Goal: Find specific page/section: Find specific page/section

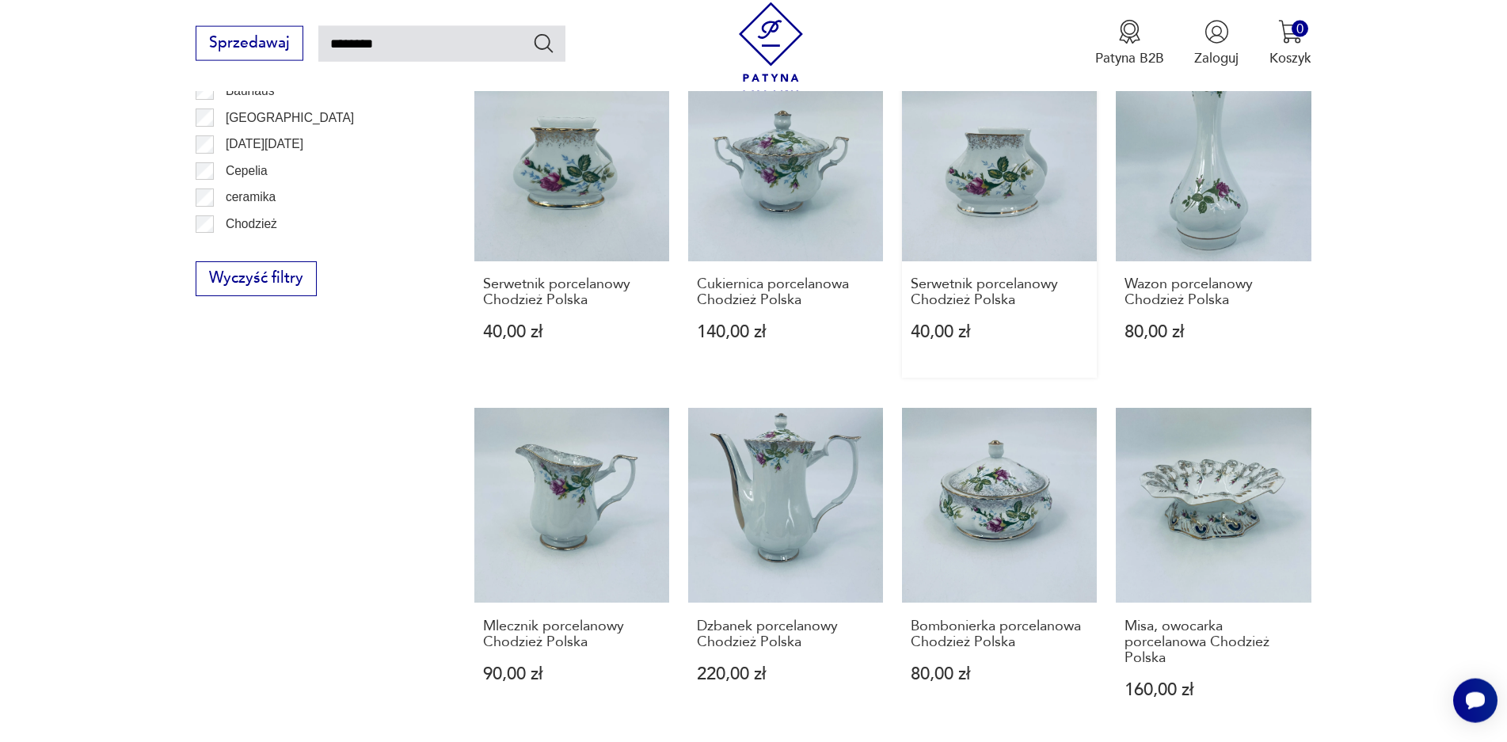
scroll to position [1070, 0]
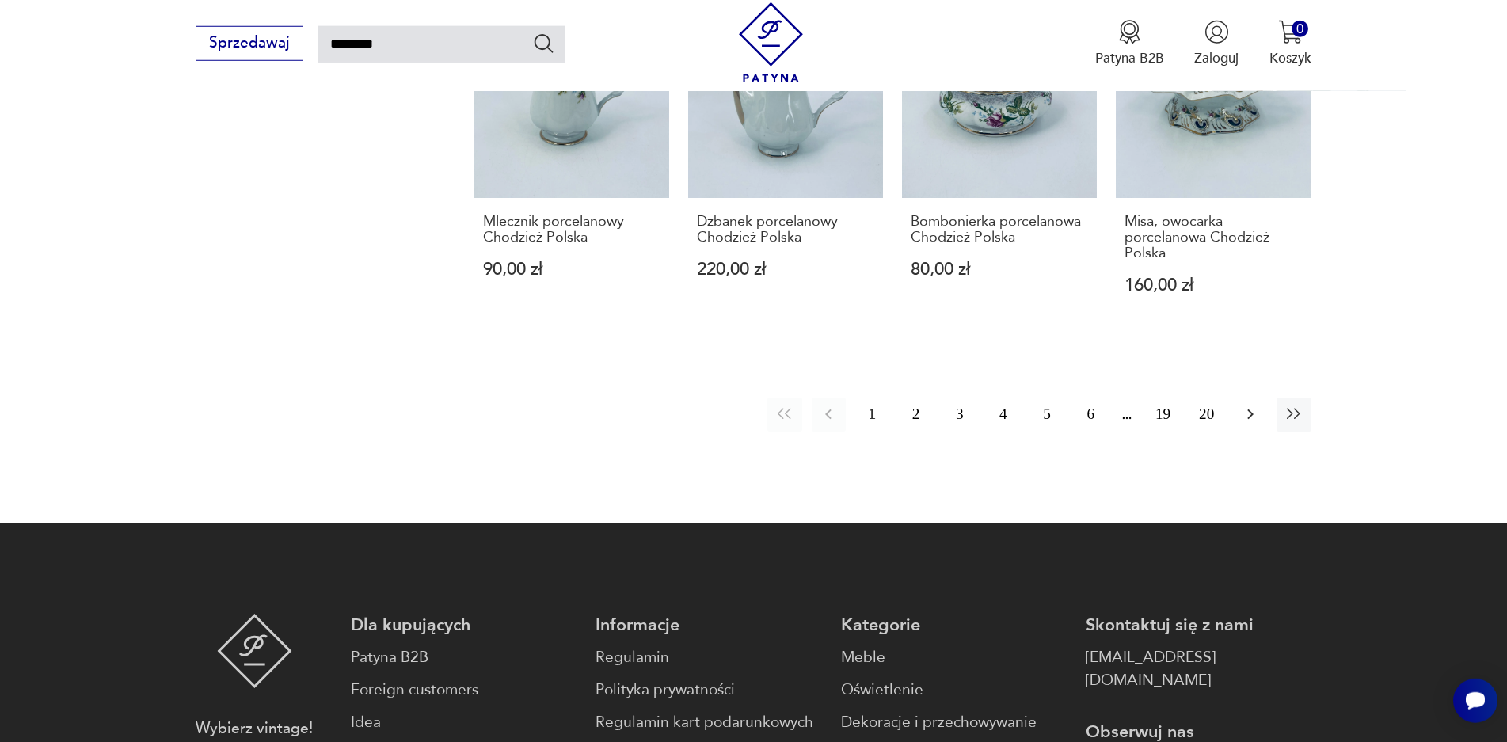
click at [1259, 405] on icon "button" at bounding box center [1250, 414] width 19 height 19
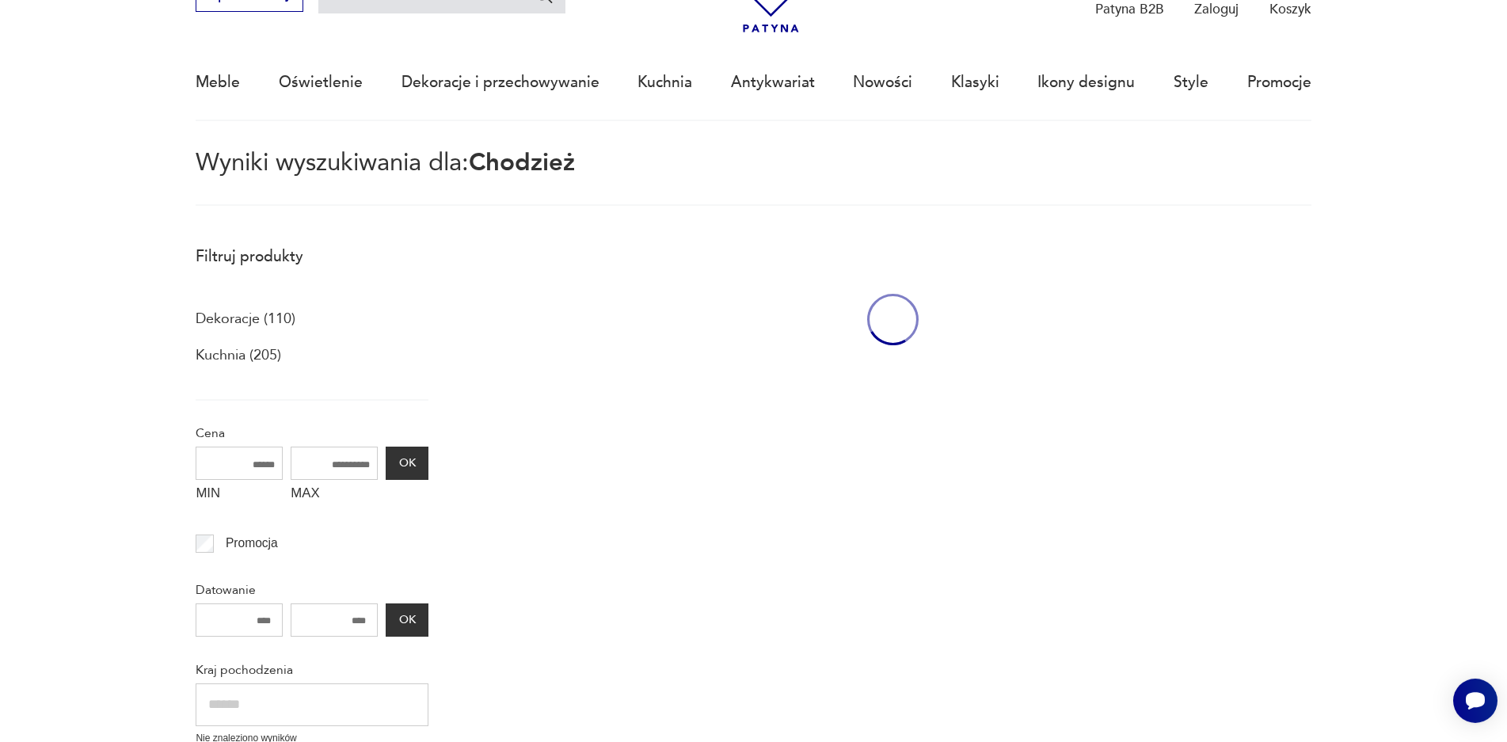
scroll to position [91, 0]
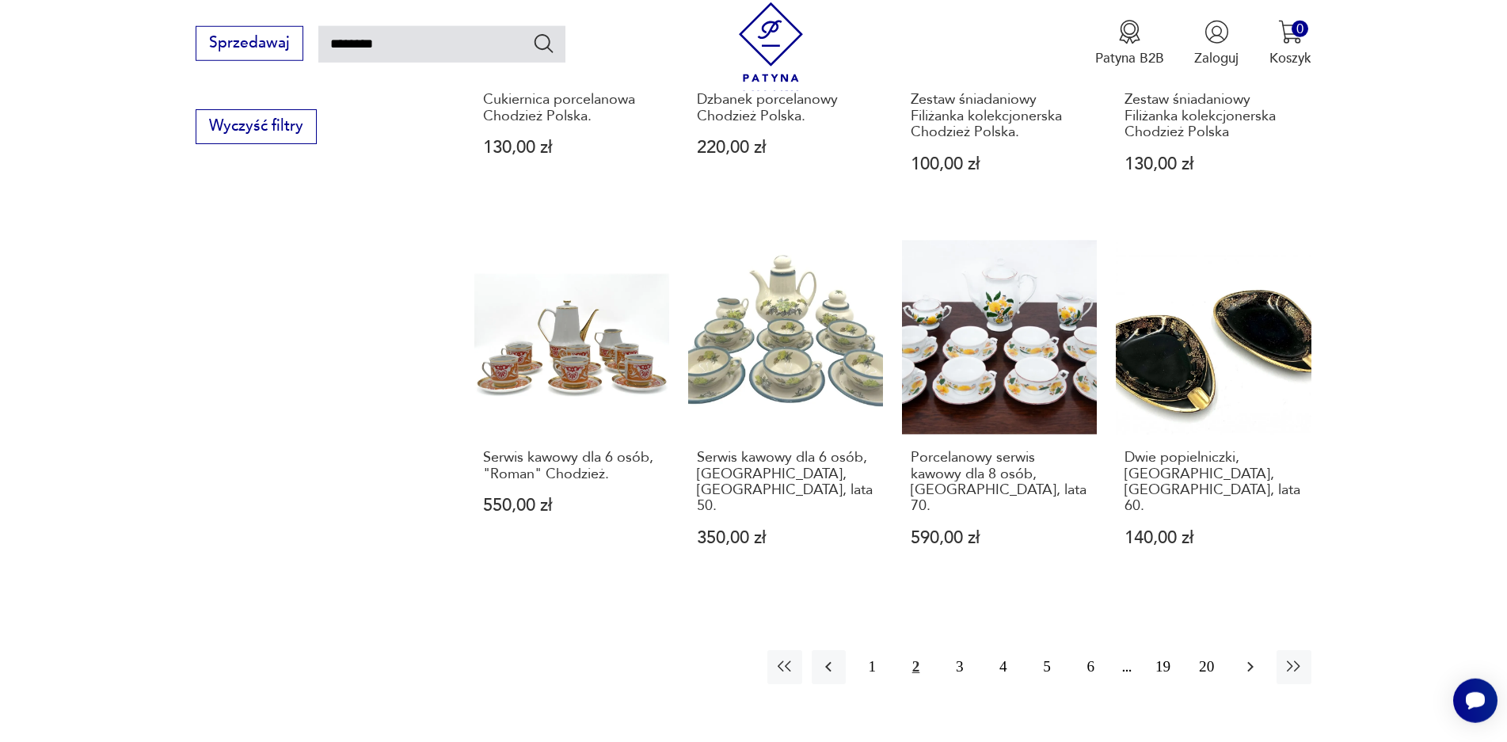
click at [1247, 658] on icon "button" at bounding box center [1250, 666] width 19 height 19
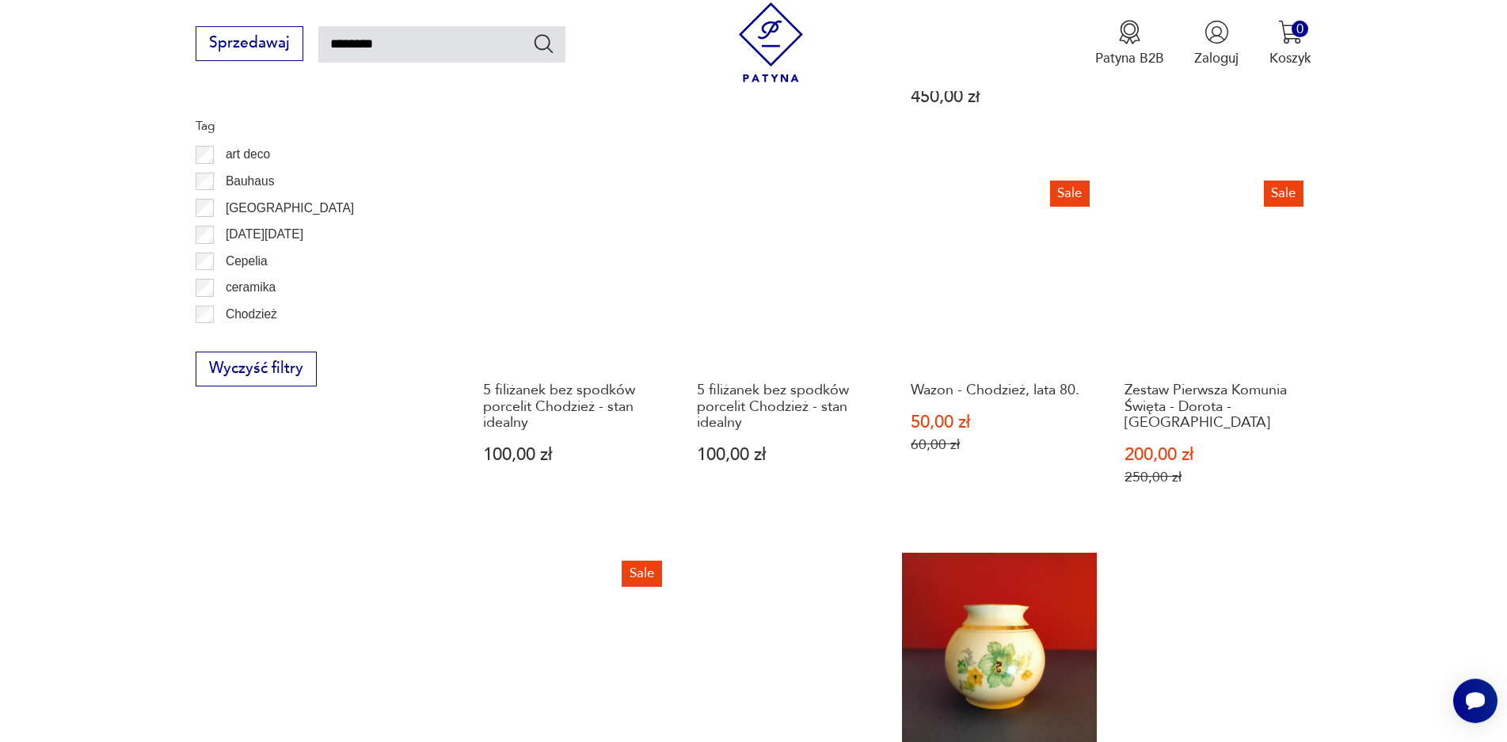
scroll to position [980, 0]
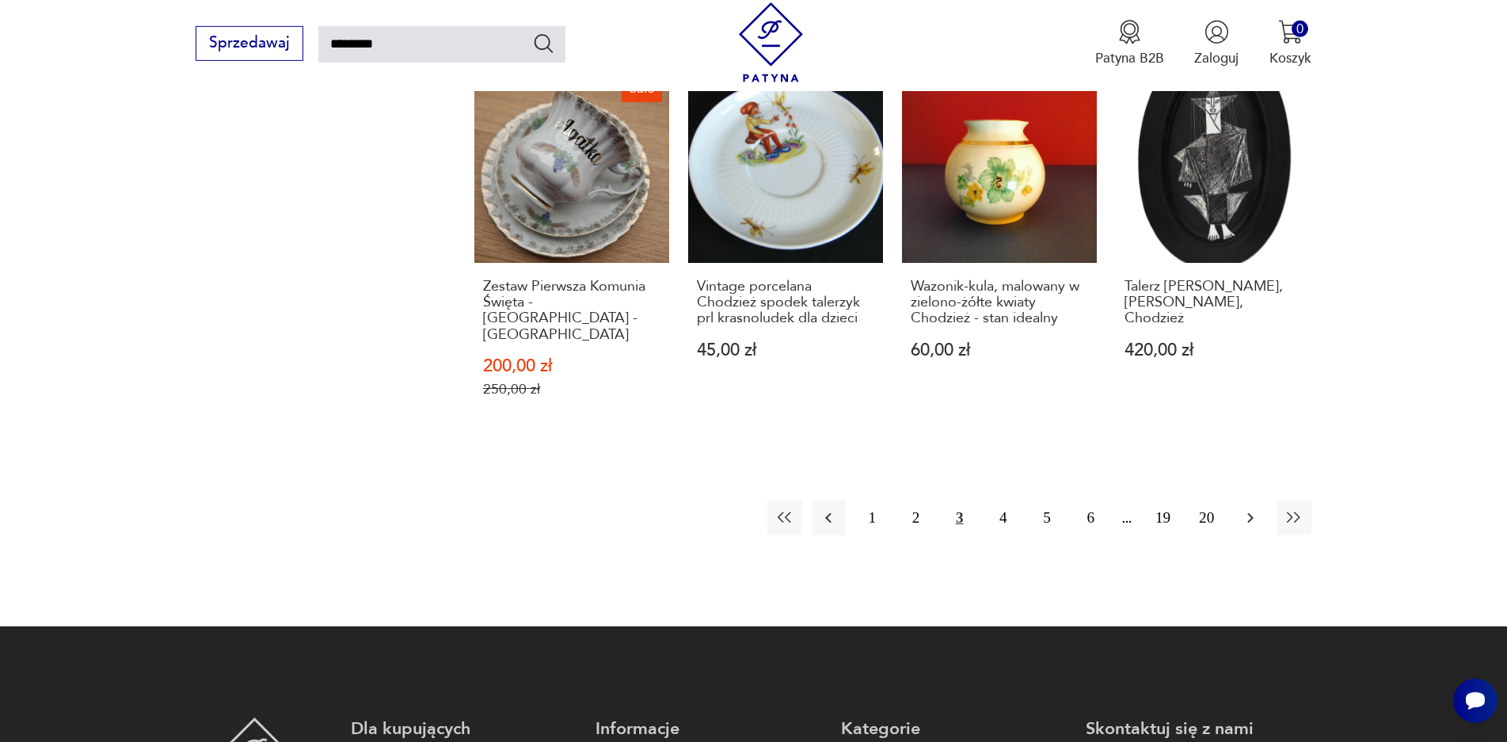
click at [1257, 508] on icon "button" at bounding box center [1250, 517] width 19 height 19
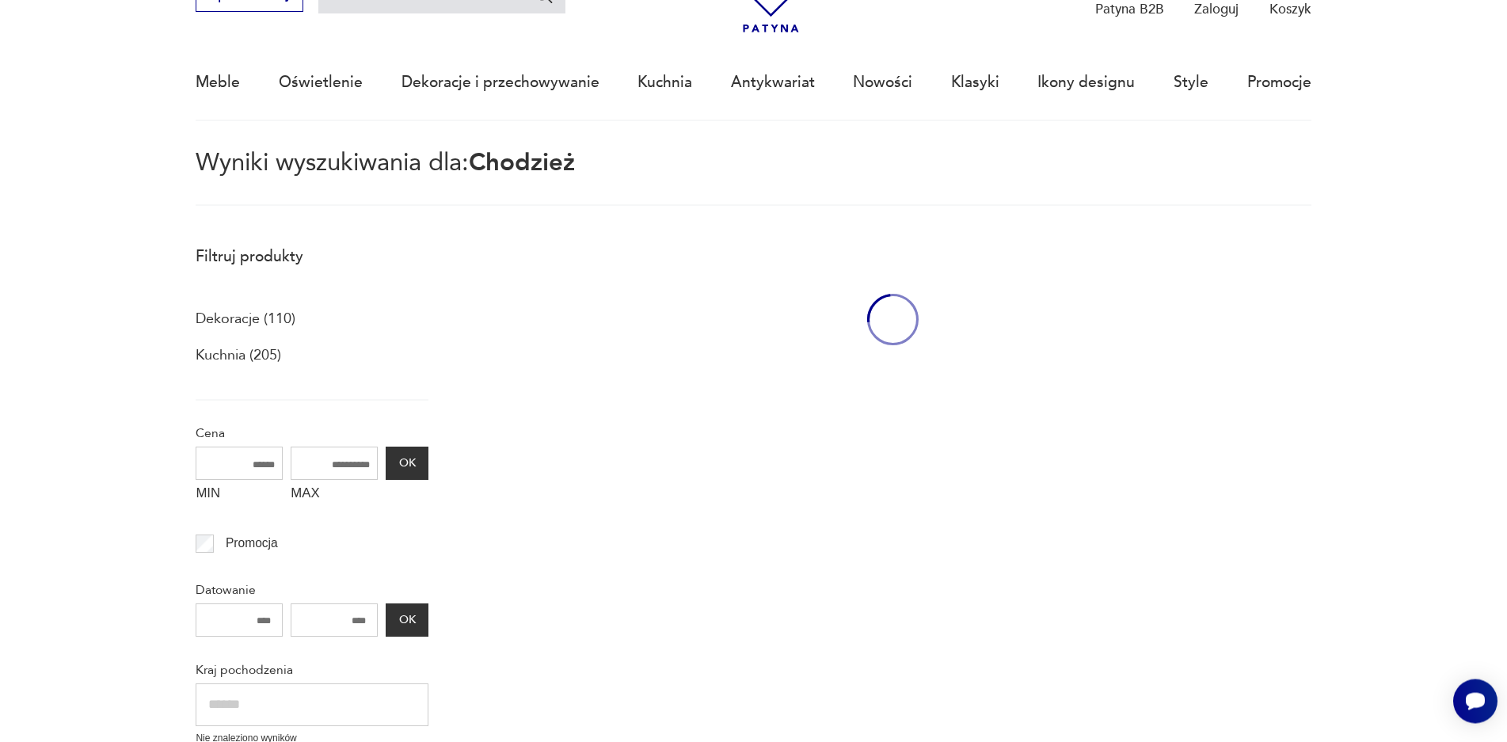
scroll to position [91, 0]
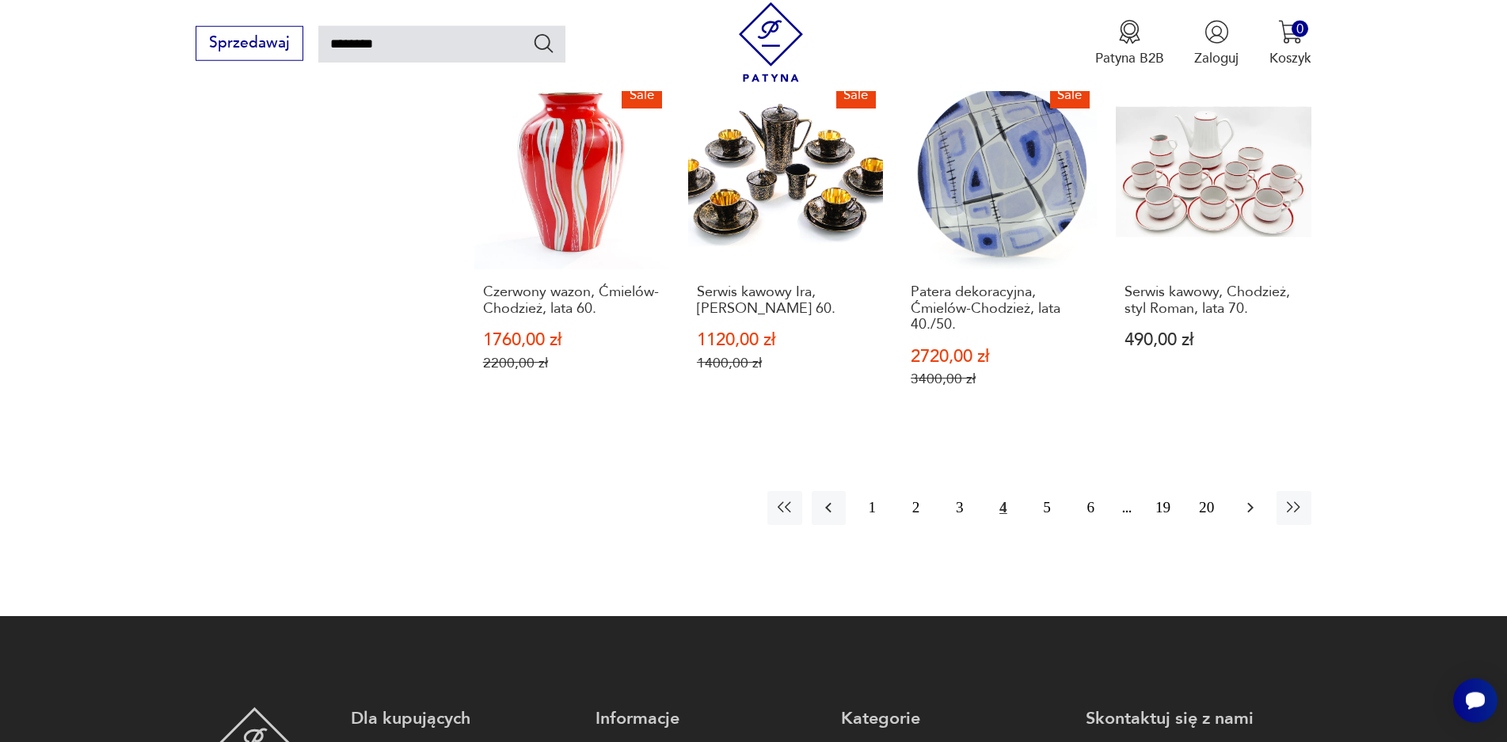
click at [1248, 498] on icon "button" at bounding box center [1250, 507] width 19 height 19
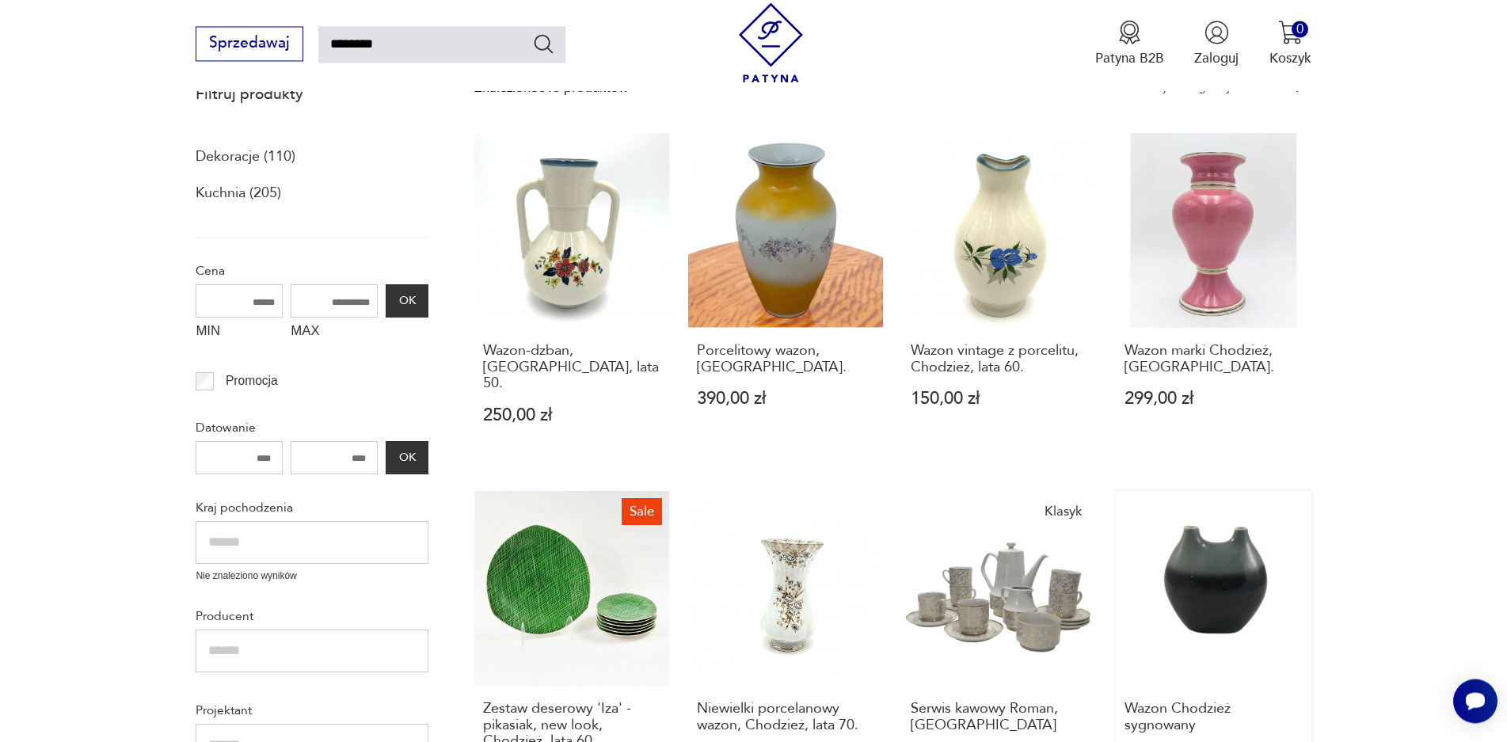
scroll to position [253, 0]
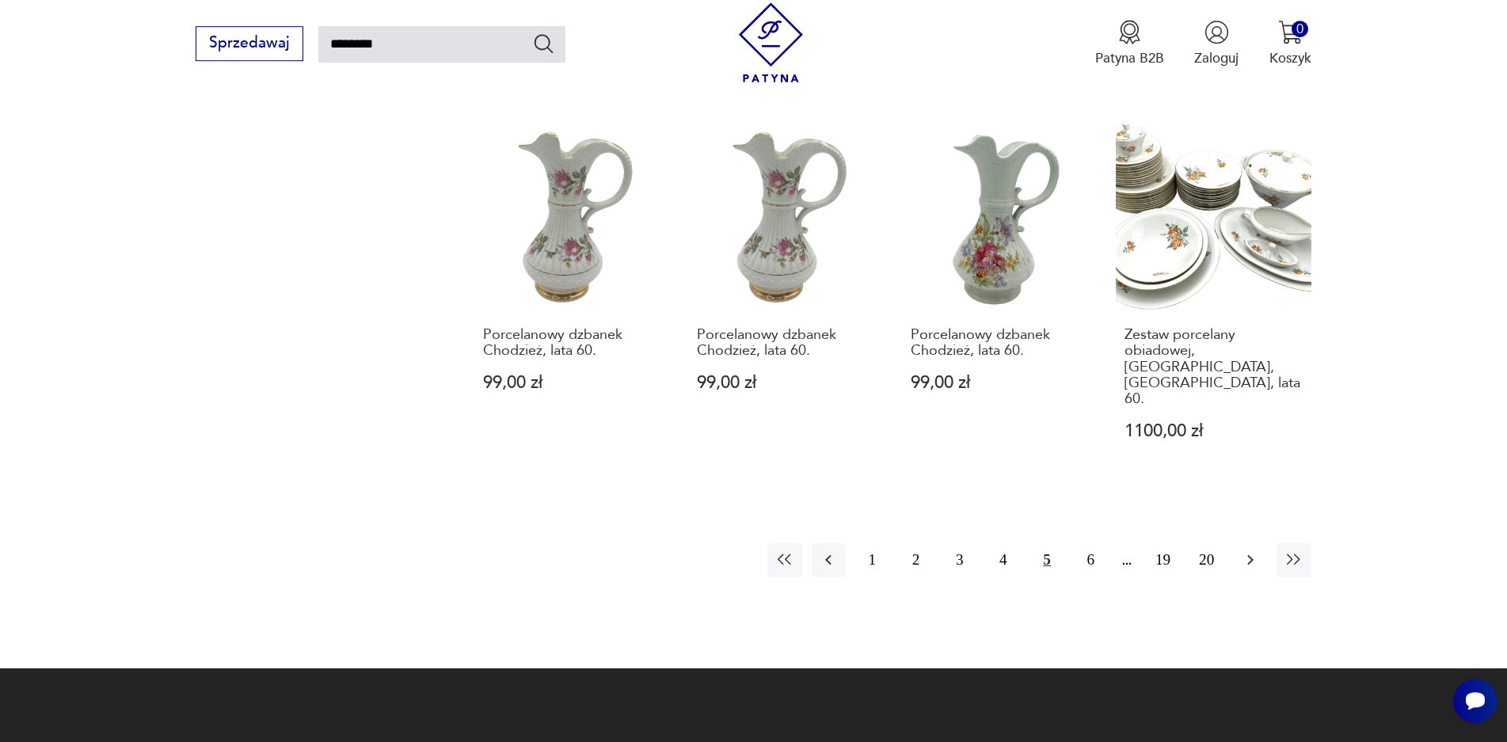
click at [1249, 550] on icon "button" at bounding box center [1250, 559] width 19 height 19
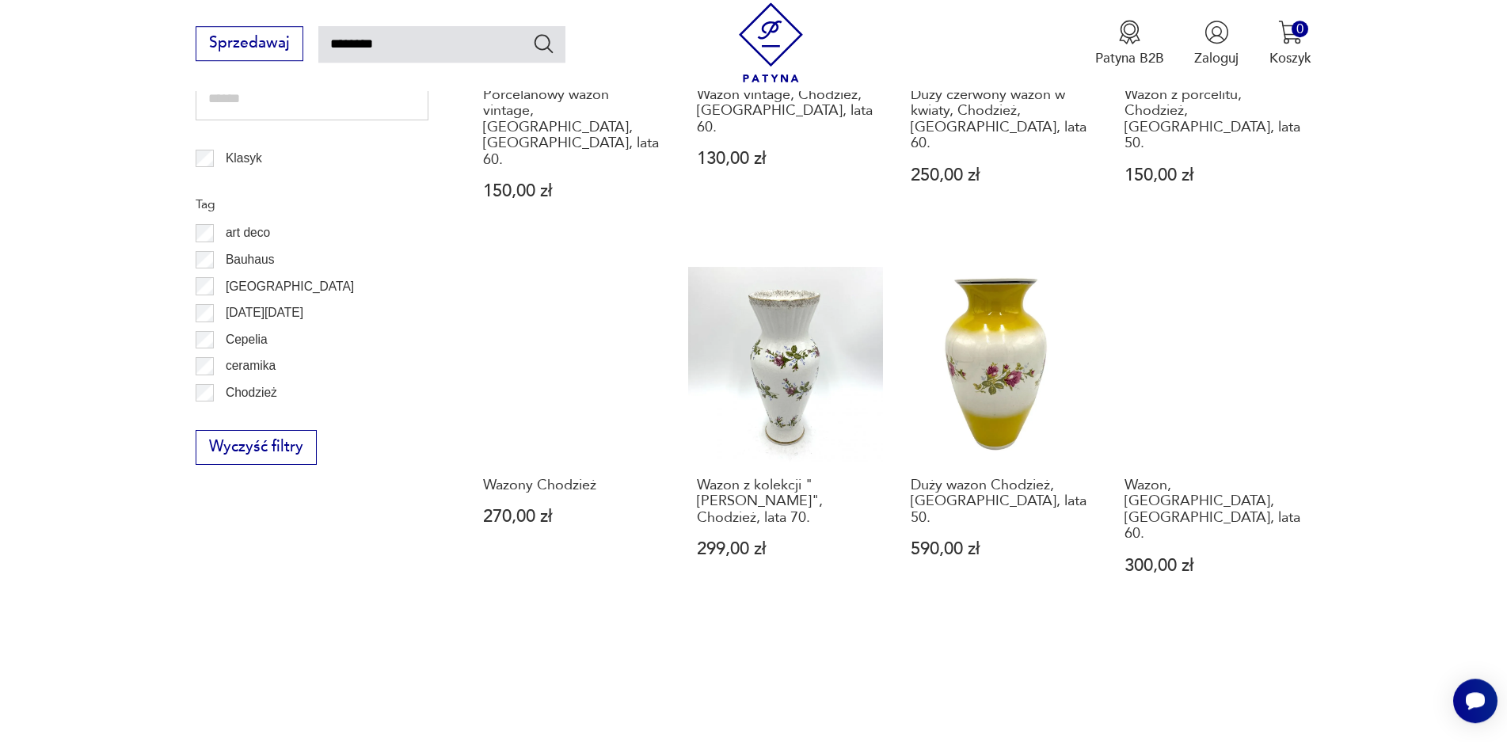
scroll to position [900, 0]
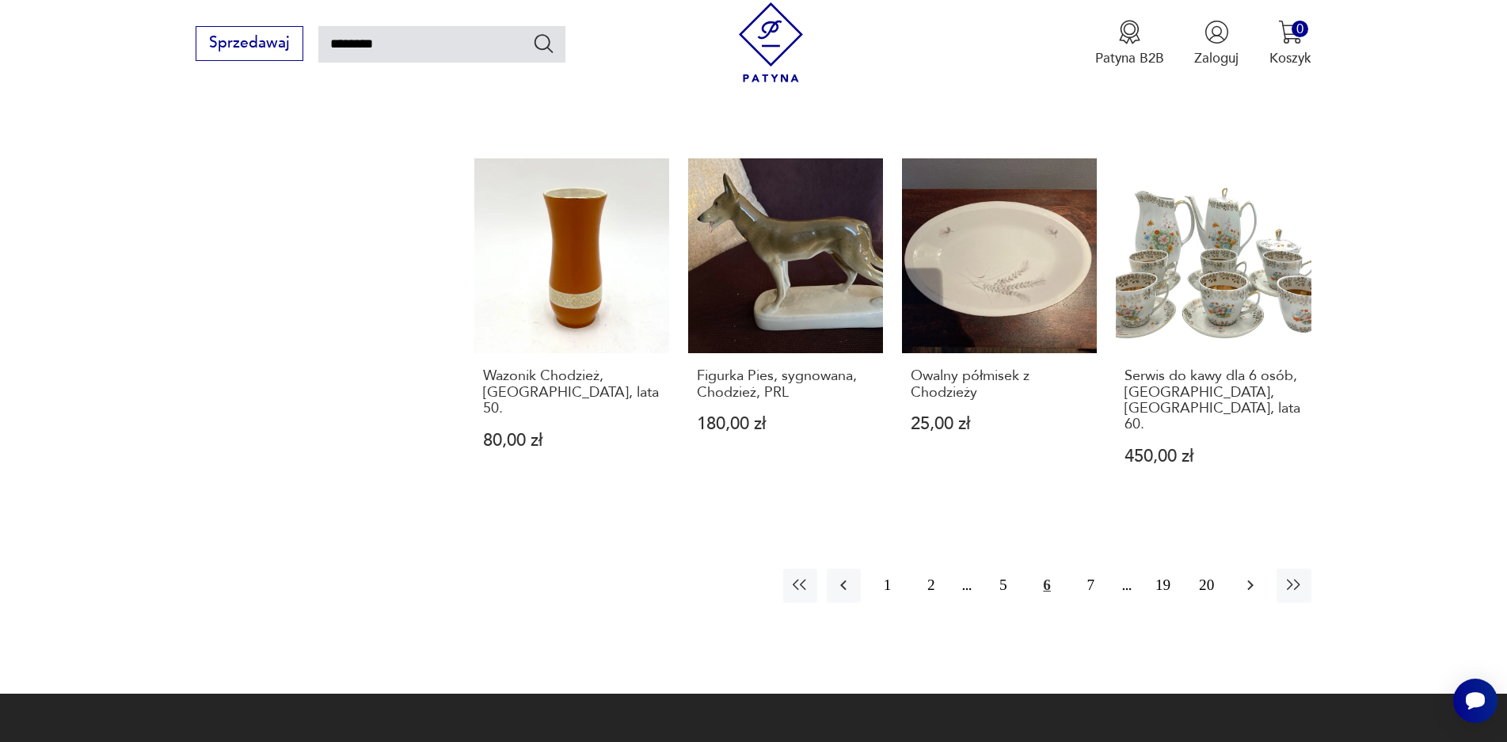
click at [1251, 581] on icon "button" at bounding box center [1250, 586] width 6 height 10
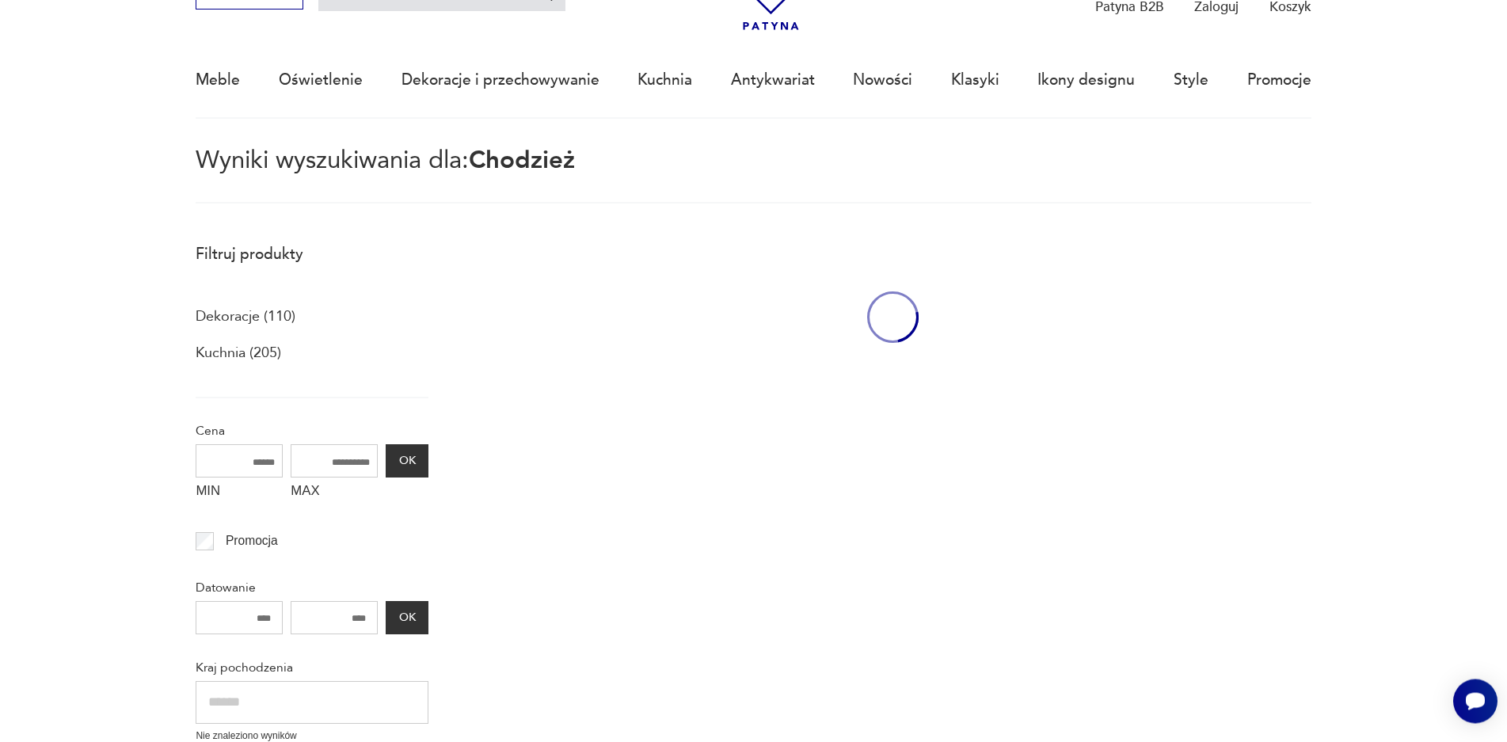
scroll to position [91, 0]
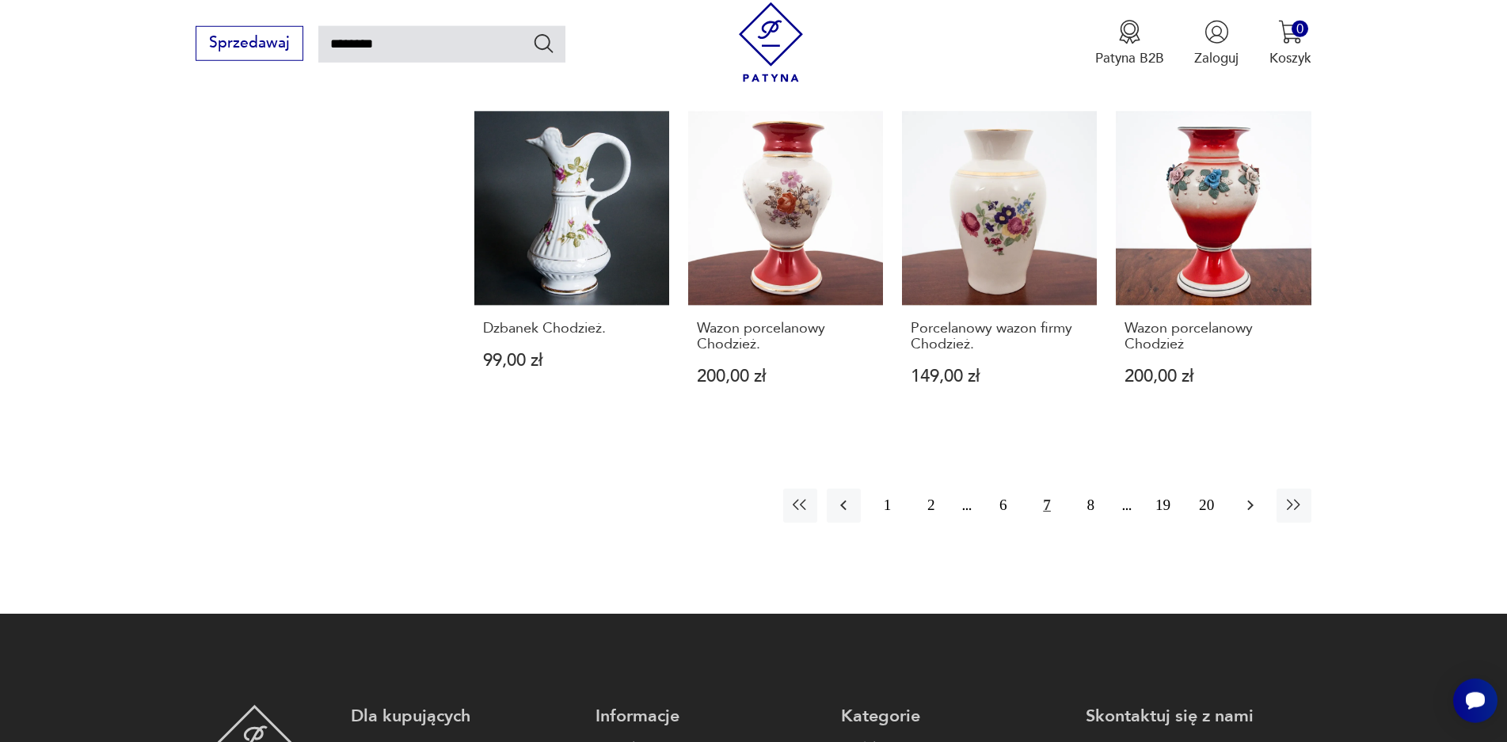
click at [1248, 496] on icon "button" at bounding box center [1250, 505] width 19 height 19
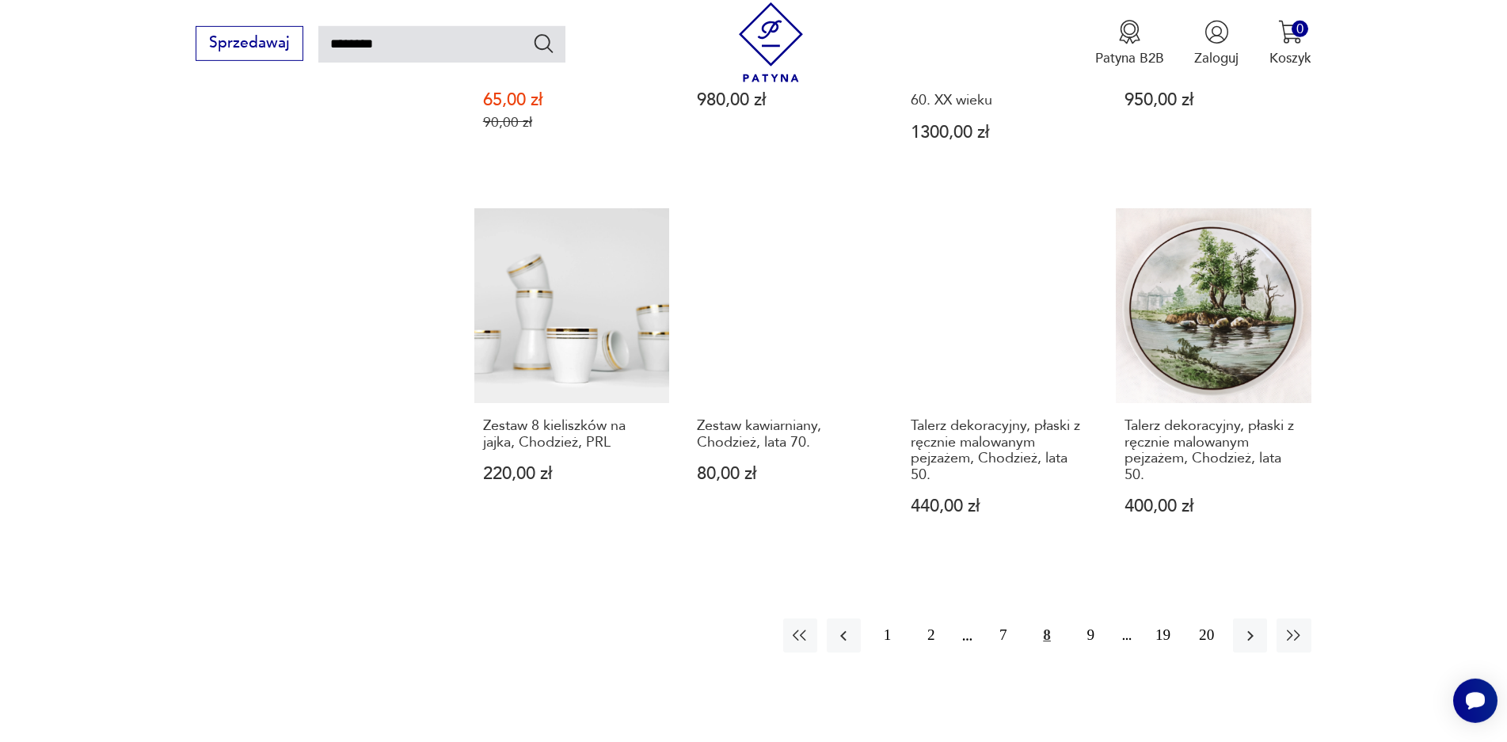
scroll to position [1383, 0]
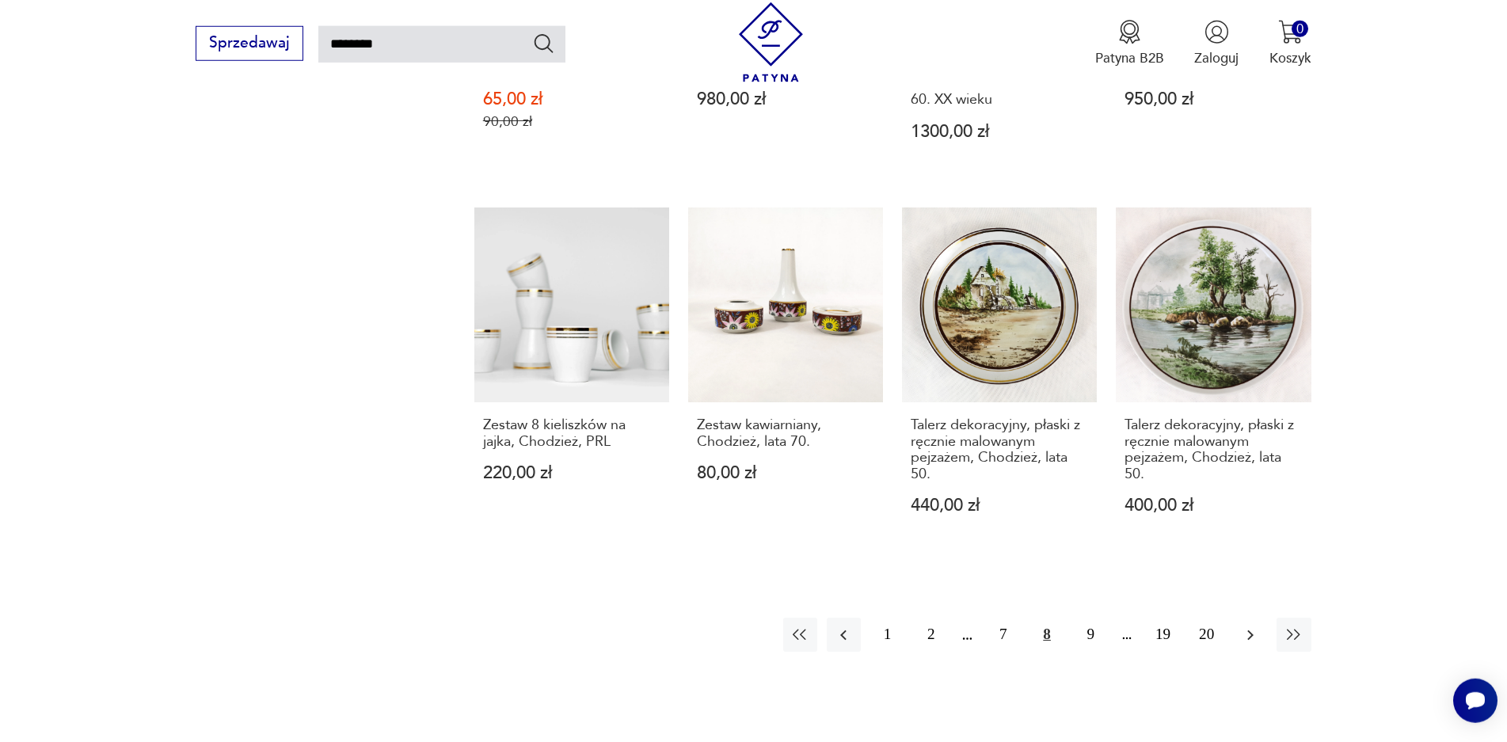
click at [1254, 626] on icon "button" at bounding box center [1250, 635] width 19 height 19
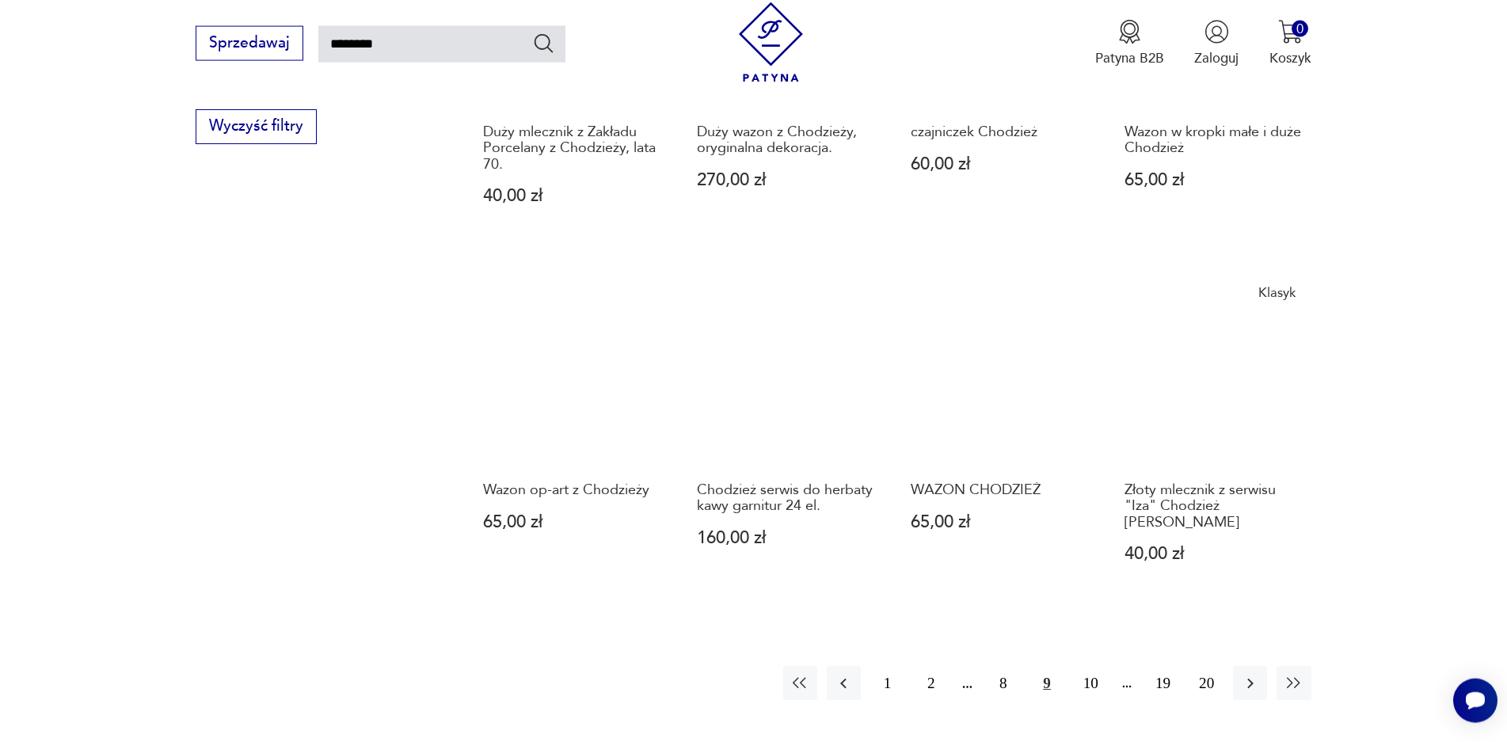
scroll to position [1222, 0]
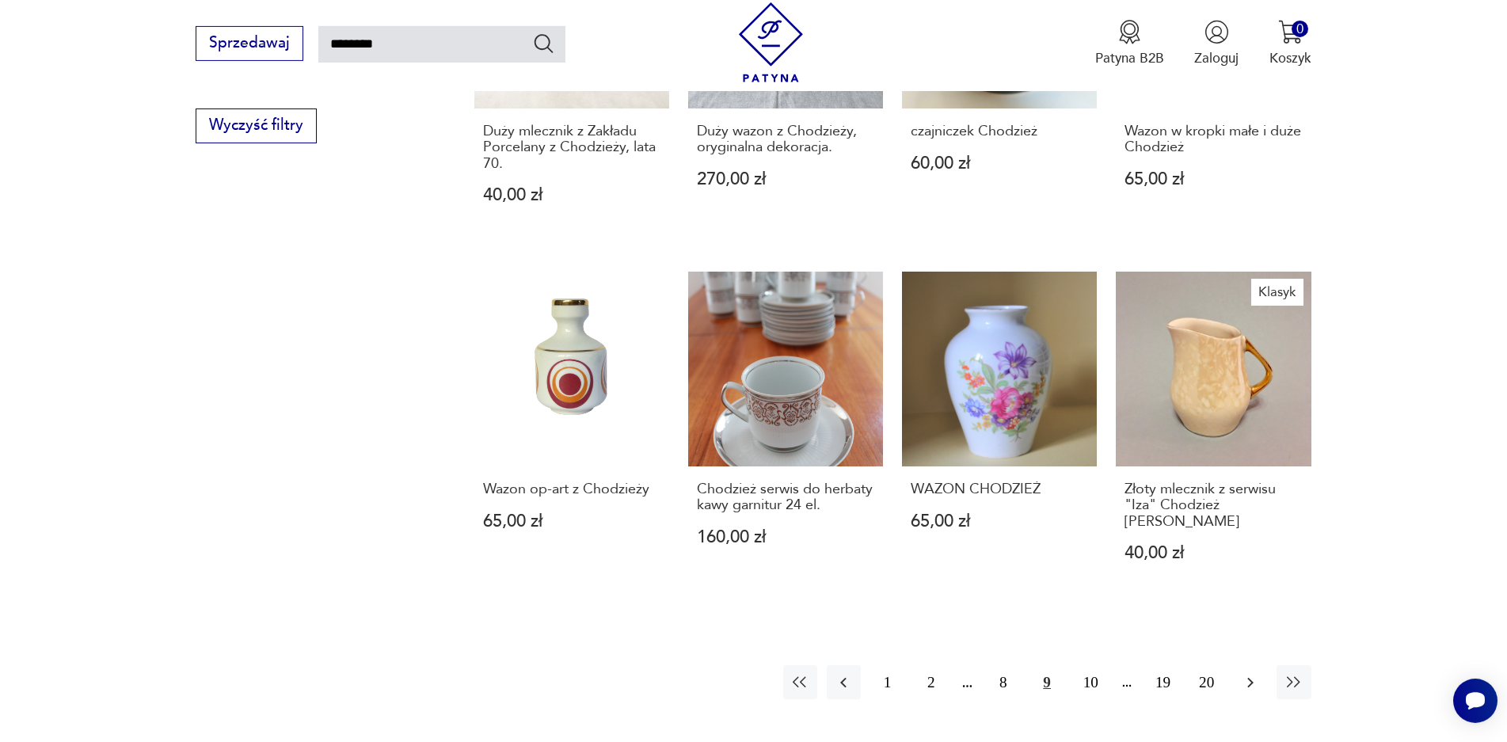
click at [1255, 673] on icon "button" at bounding box center [1250, 682] width 19 height 19
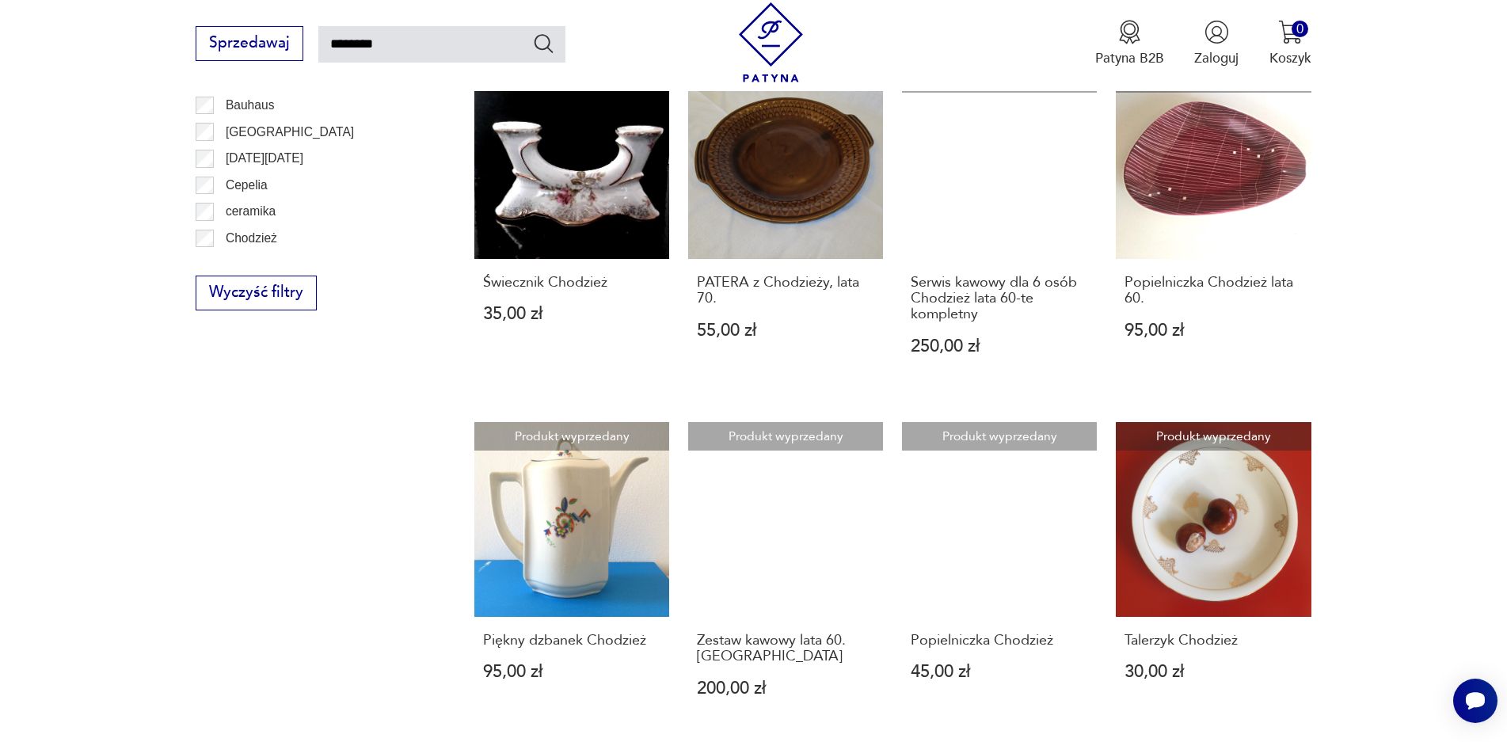
scroll to position [1060, 0]
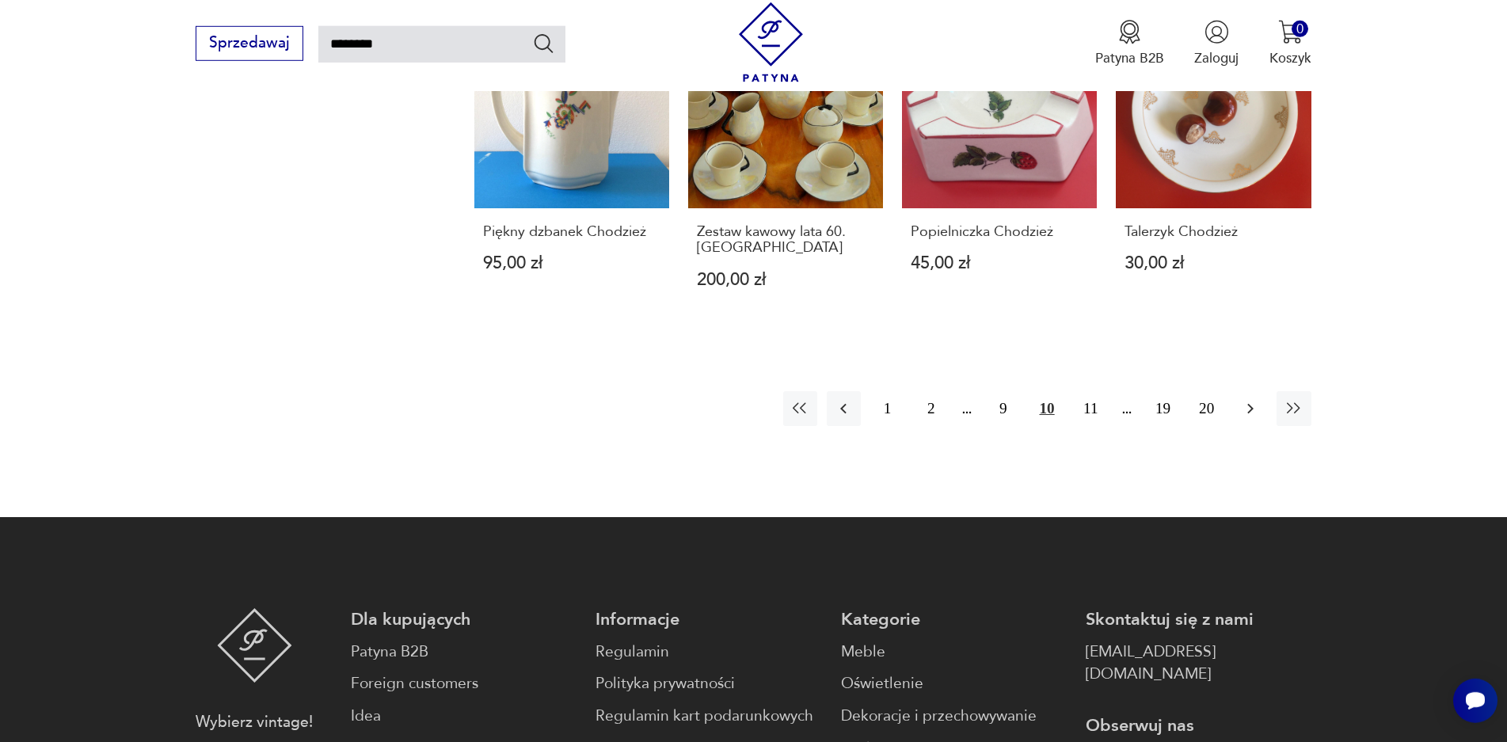
click at [1257, 417] on icon "button" at bounding box center [1250, 408] width 19 height 19
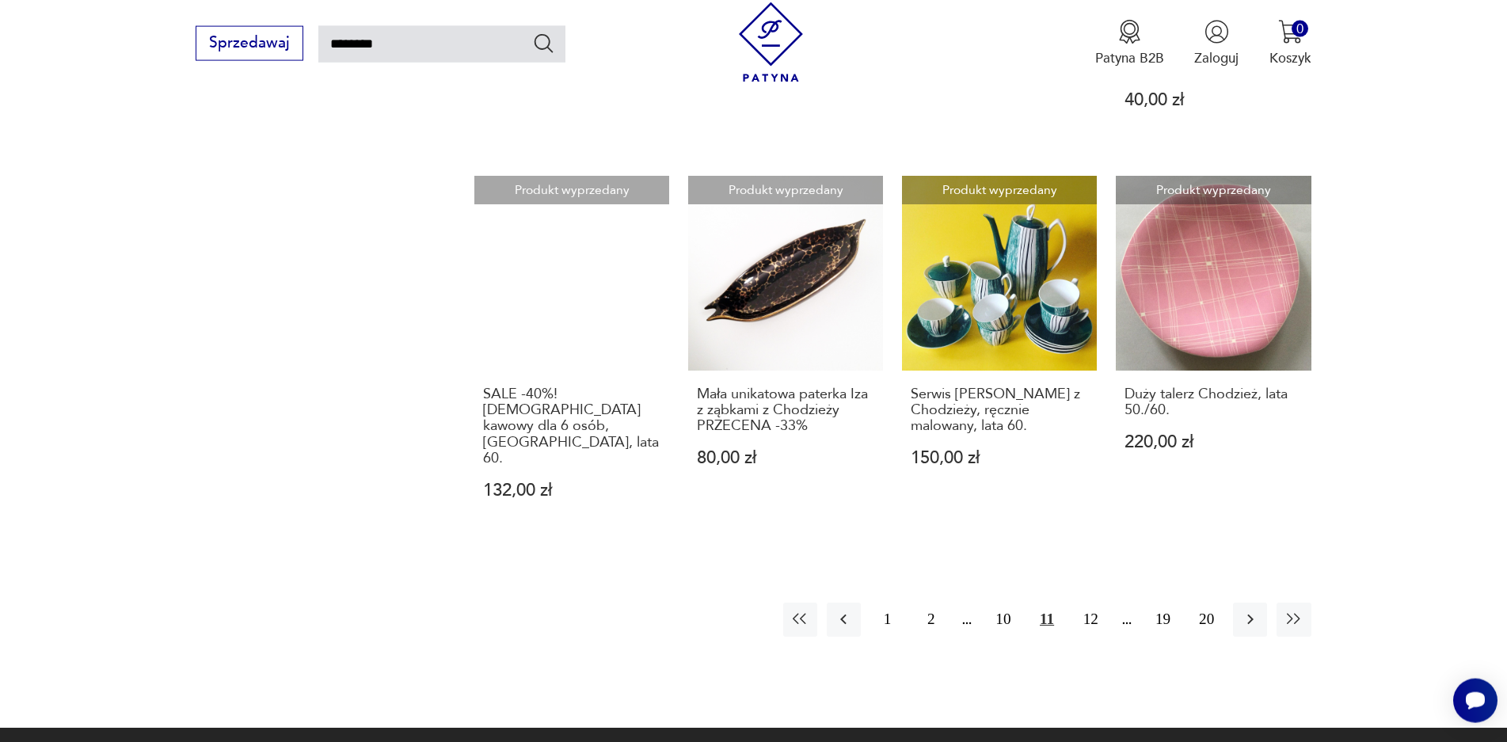
scroll to position [1302, 0]
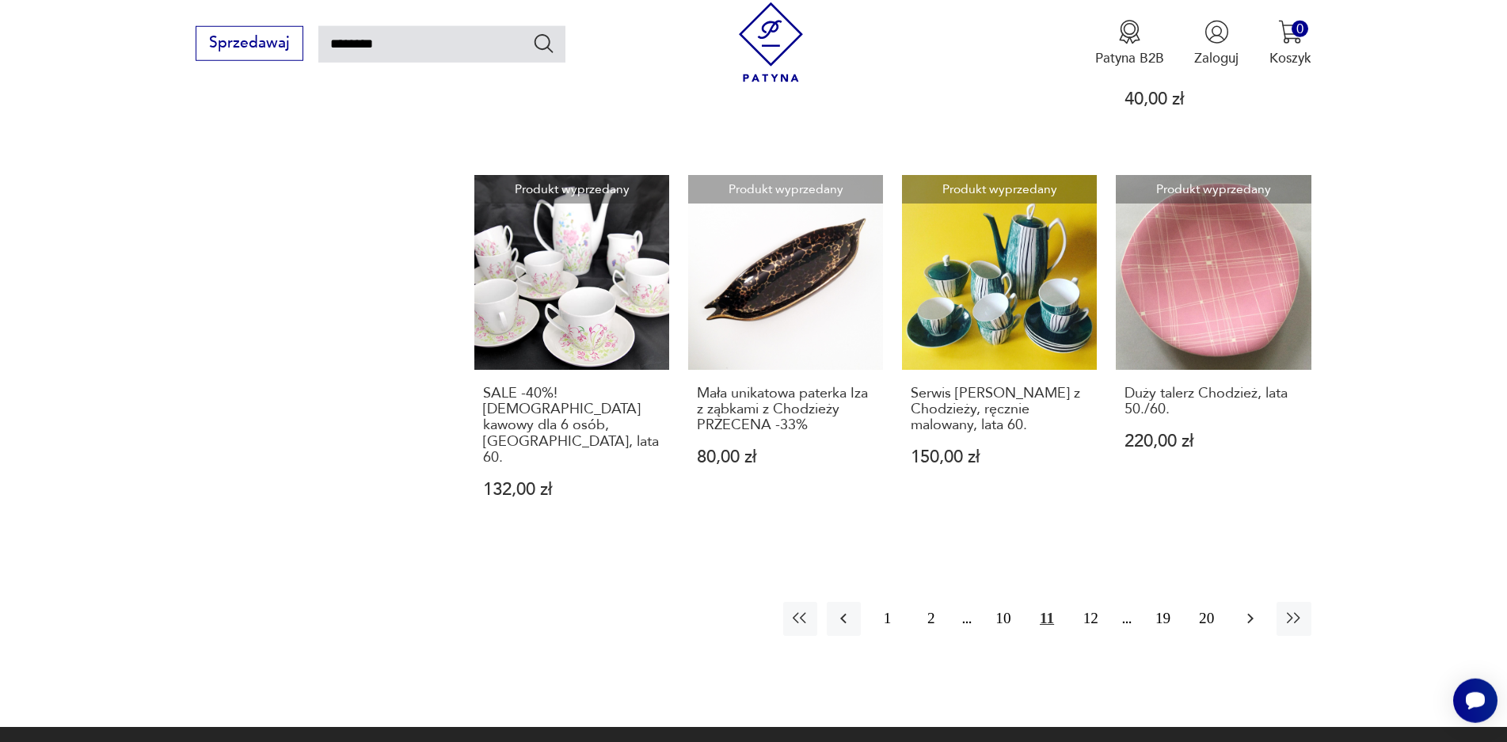
click at [1260, 602] on button "button" at bounding box center [1250, 619] width 34 height 34
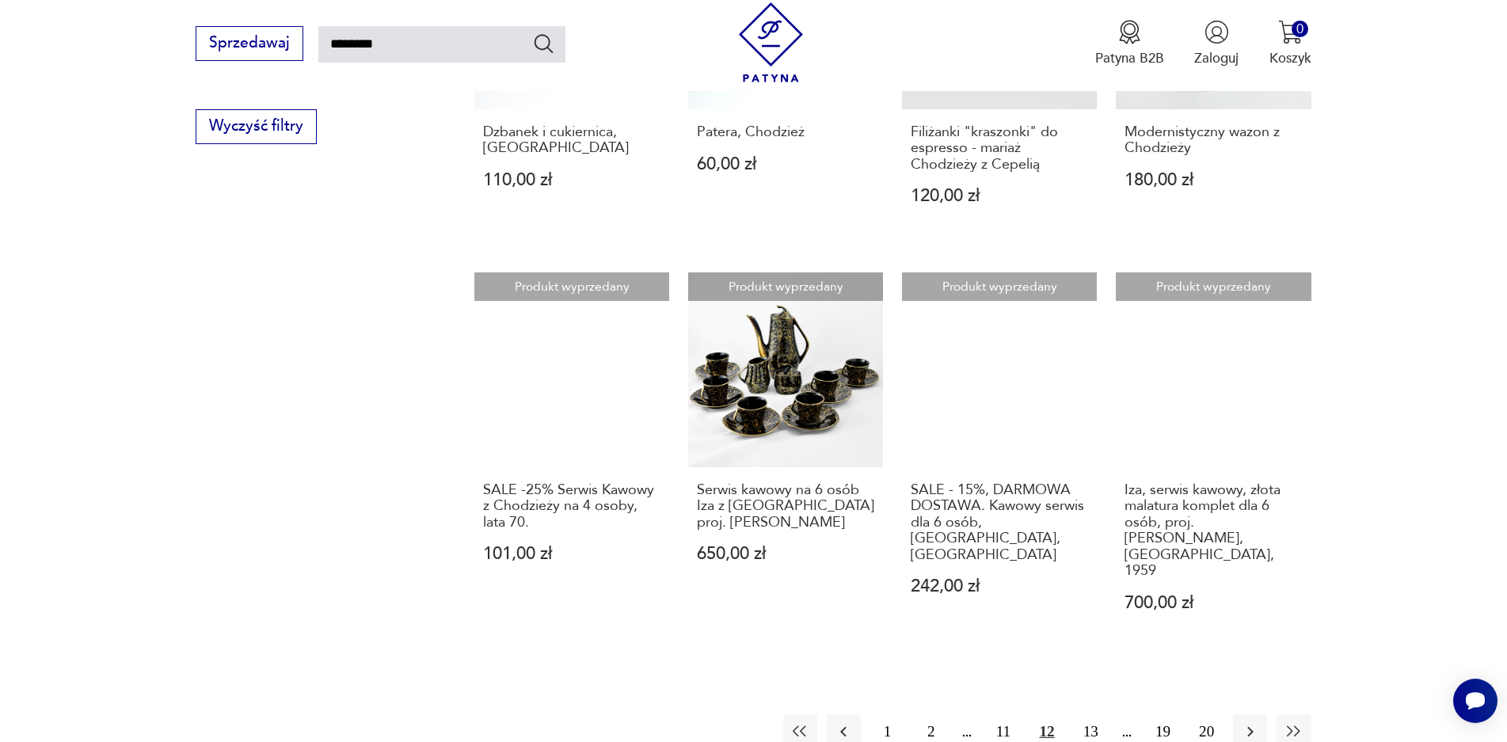
scroll to position [1222, 0]
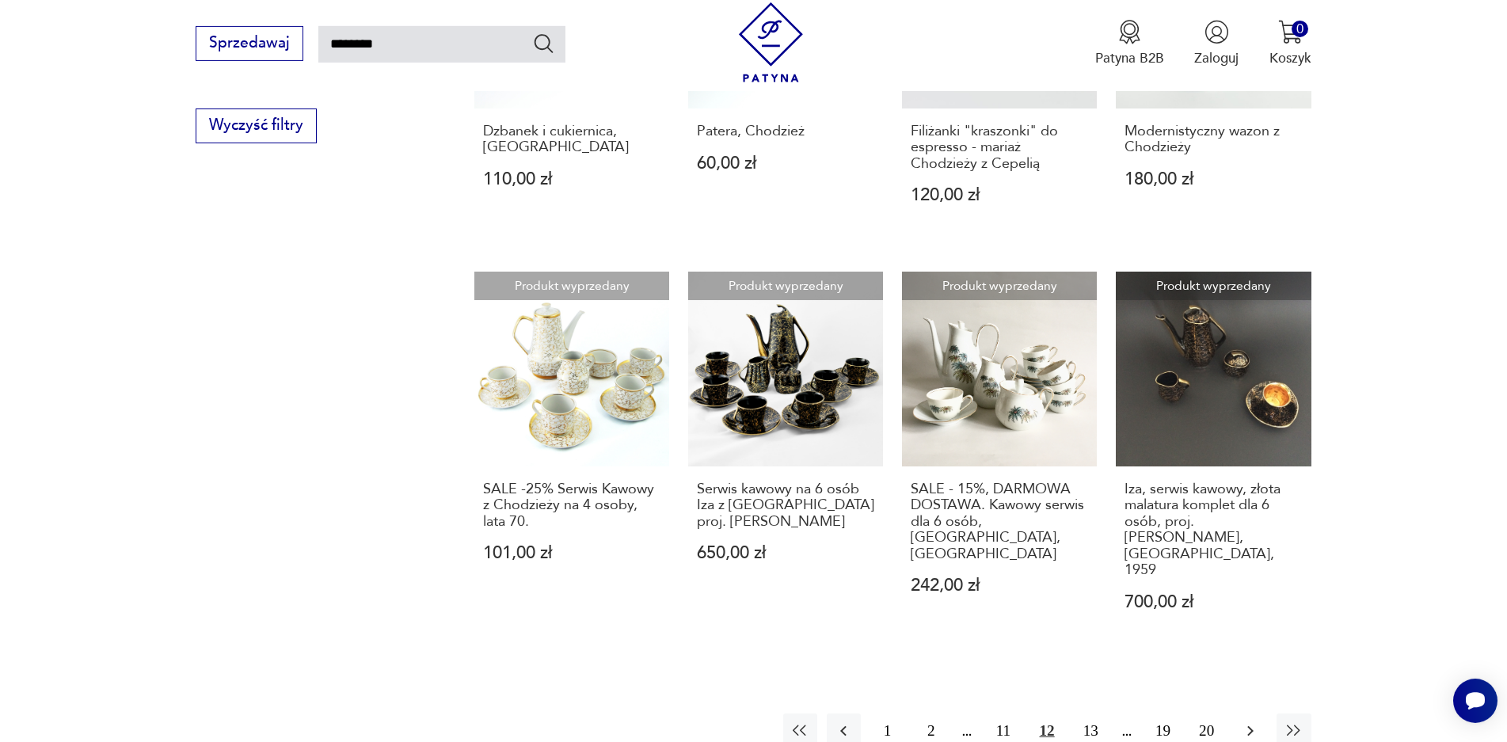
click at [1238, 714] on button "button" at bounding box center [1250, 731] width 34 height 34
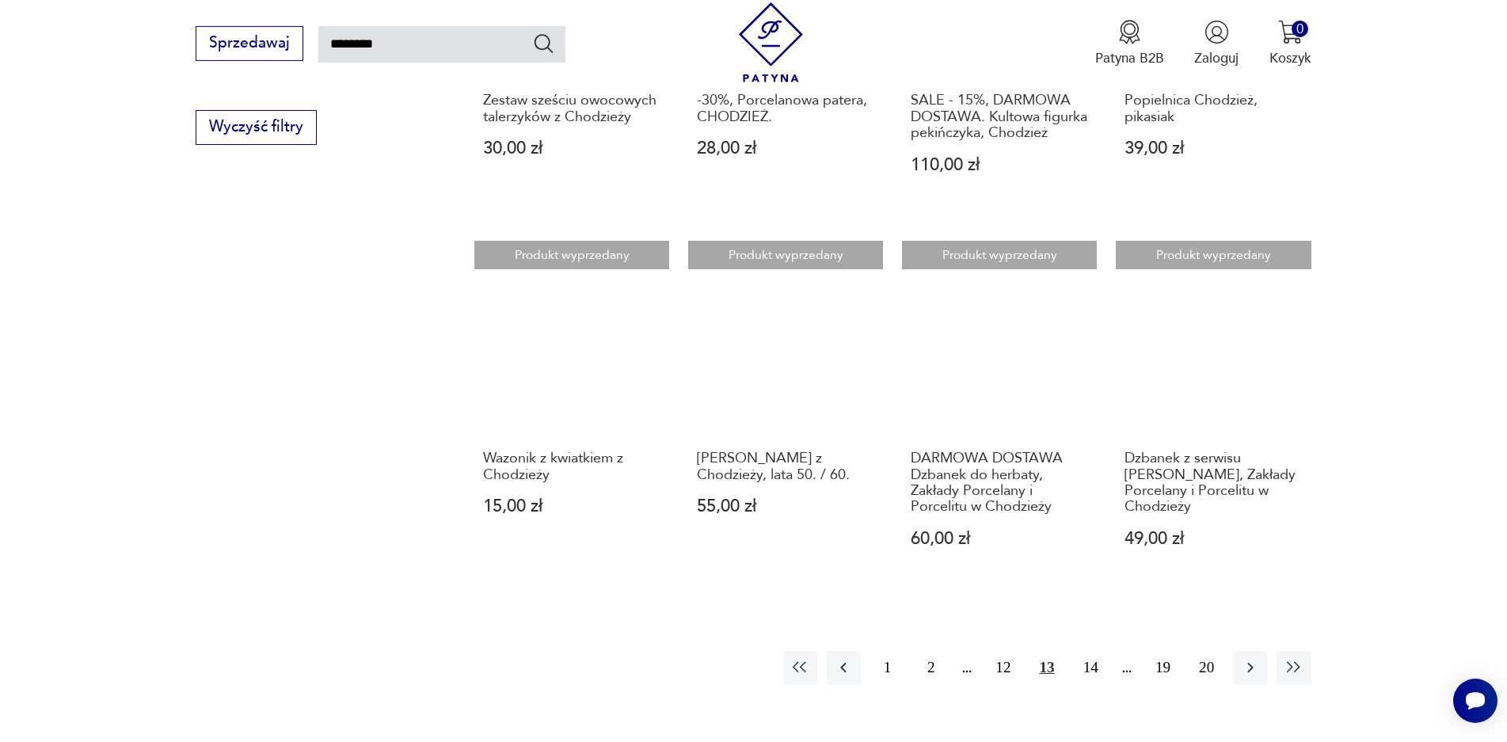
scroll to position [1221, 0]
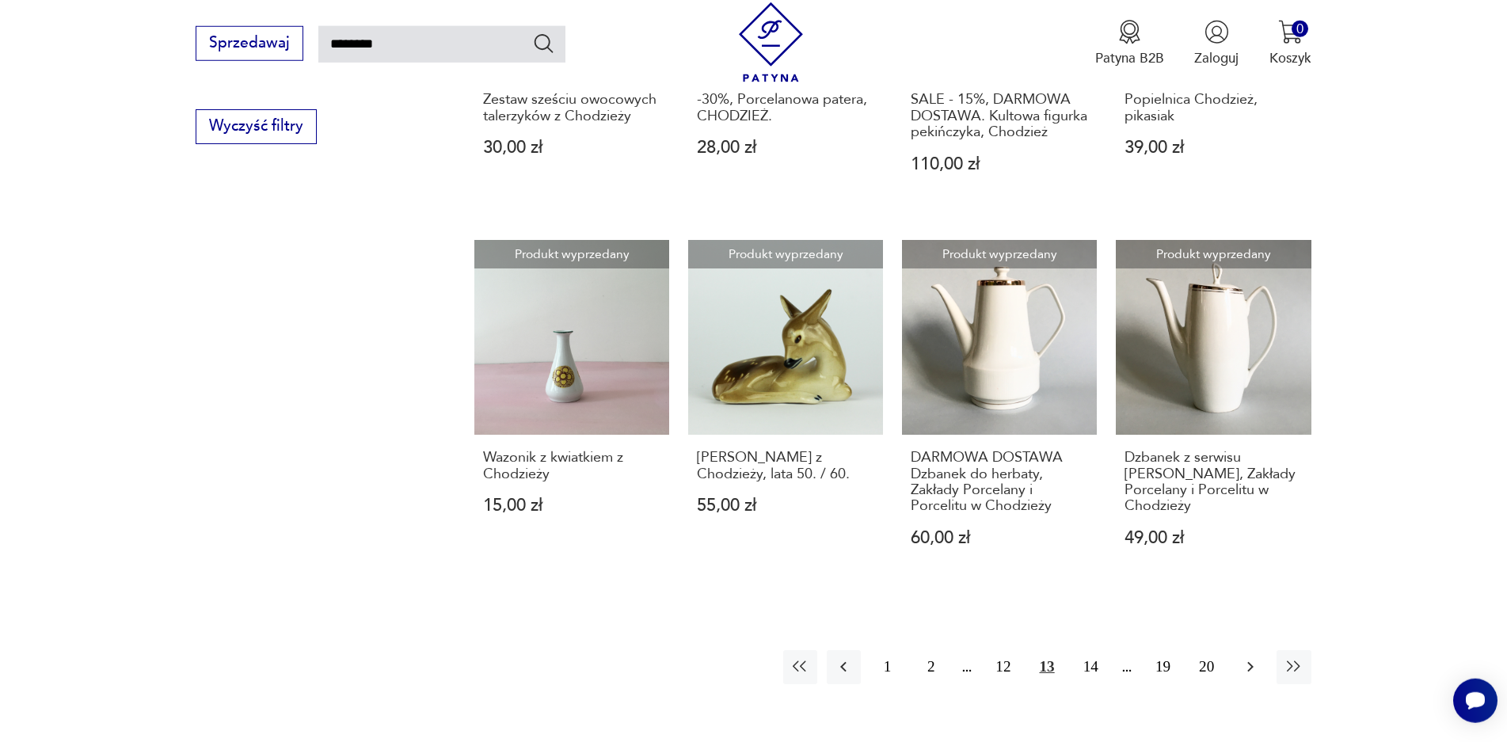
click at [1254, 657] on icon "button" at bounding box center [1250, 666] width 19 height 19
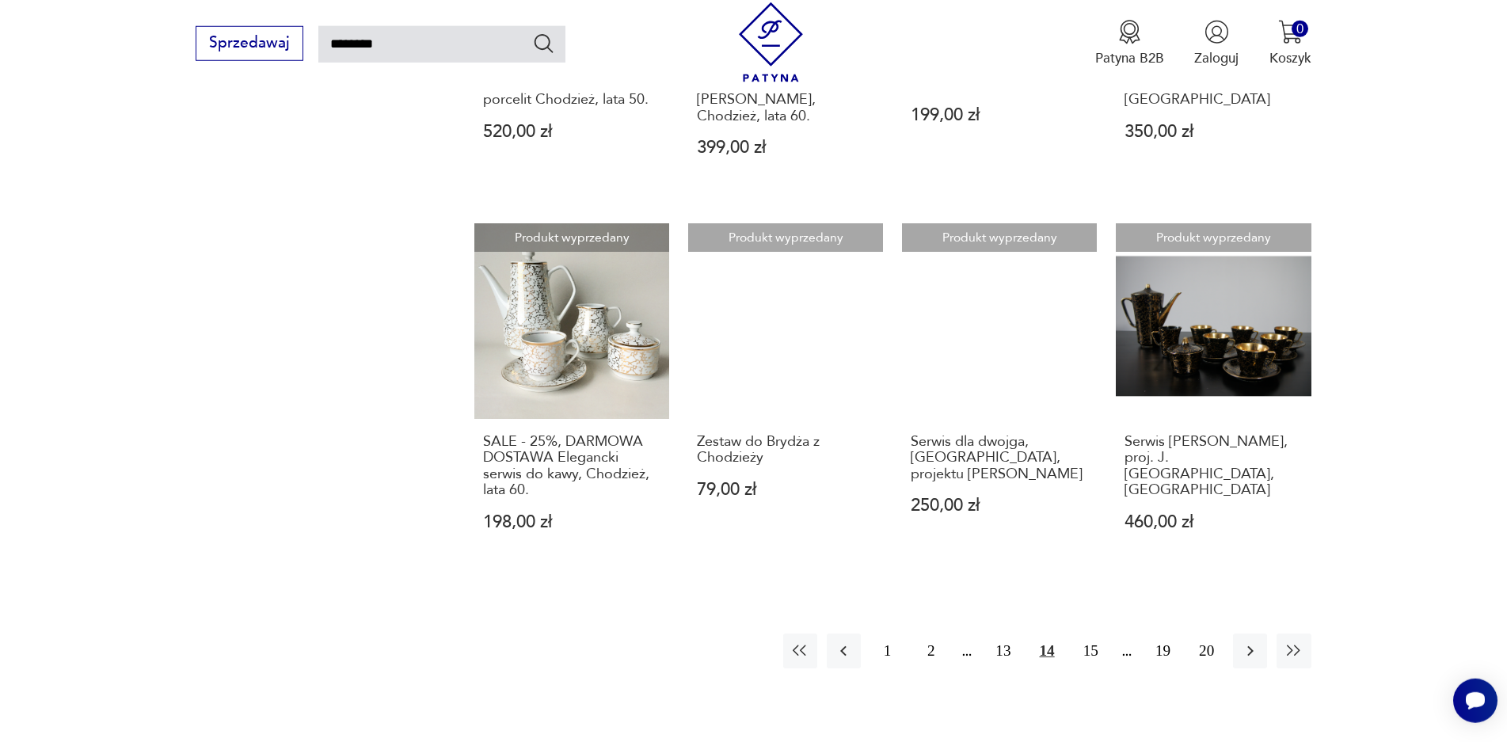
scroll to position [1303, 0]
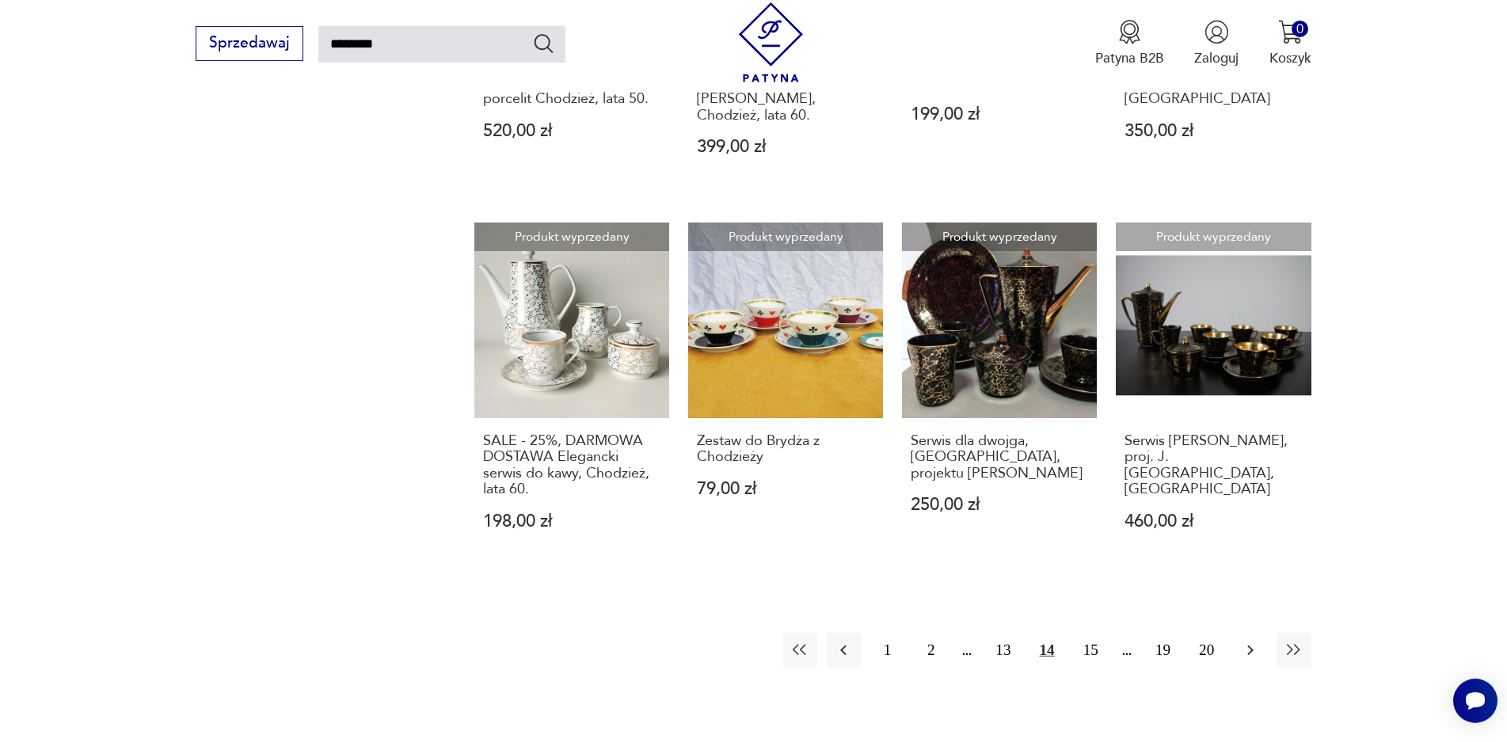
click at [1252, 646] on icon "button" at bounding box center [1250, 651] width 6 height 10
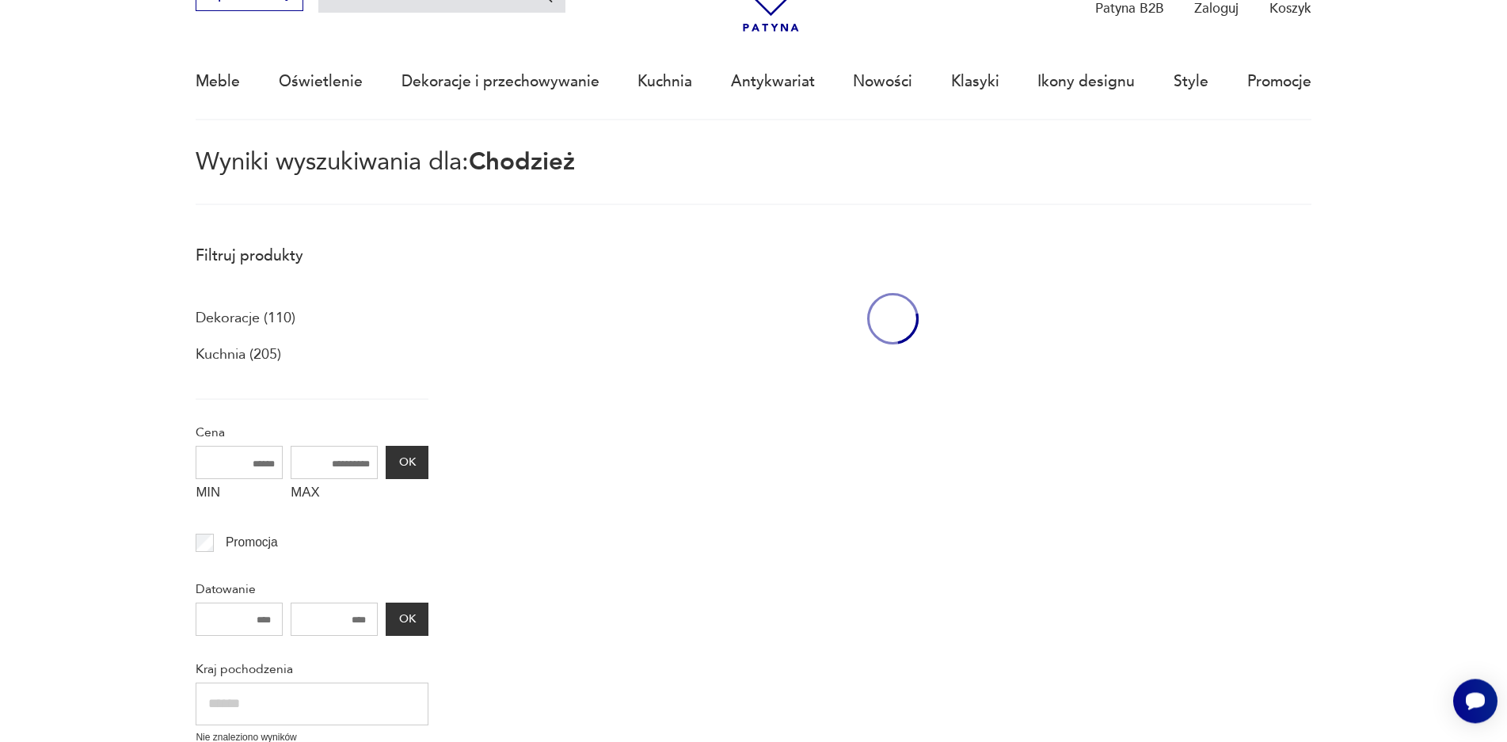
scroll to position [91, 0]
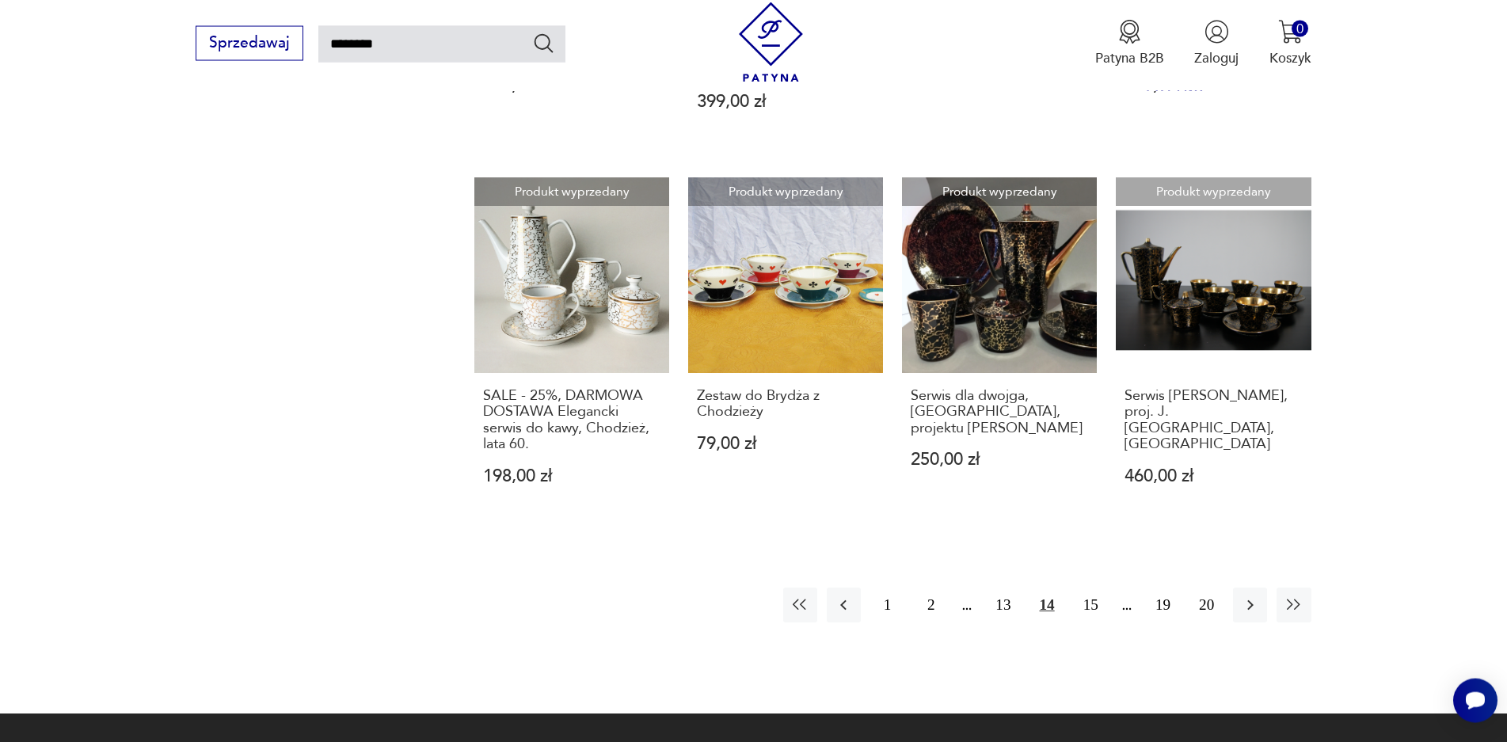
scroll to position [1351, 0]
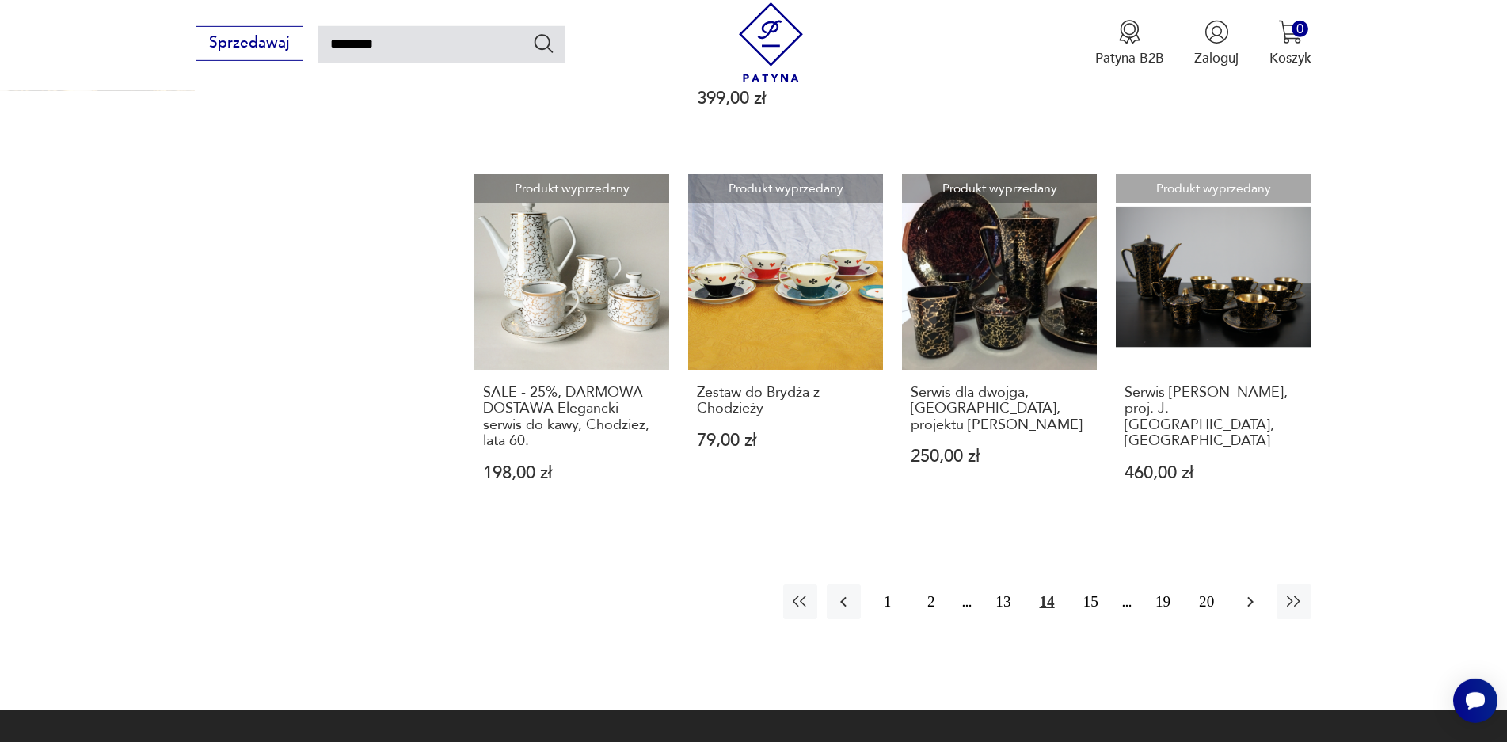
click at [1259, 592] on icon "button" at bounding box center [1250, 601] width 19 height 19
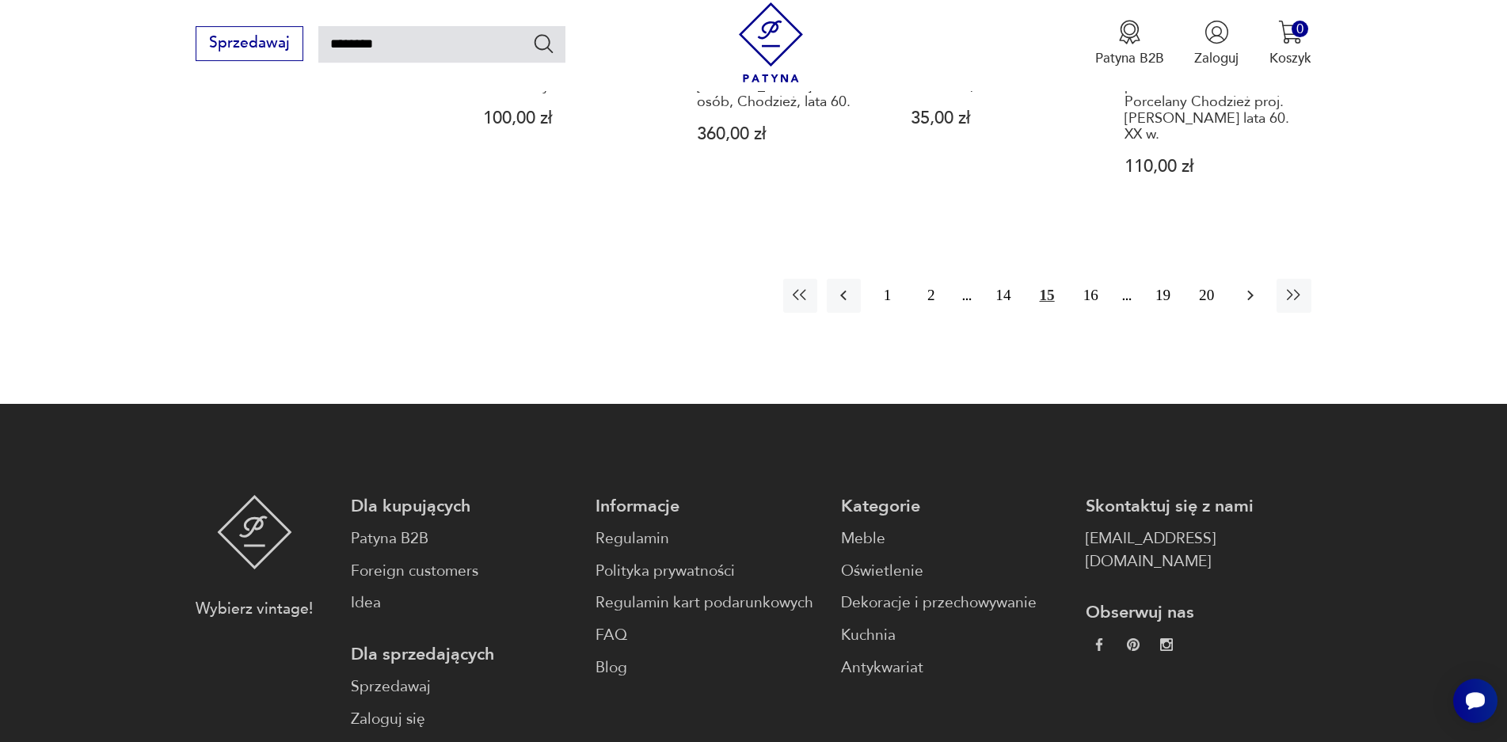
click at [1261, 290] on button "button" at bounding box center [1250, 296] width 34 height 34
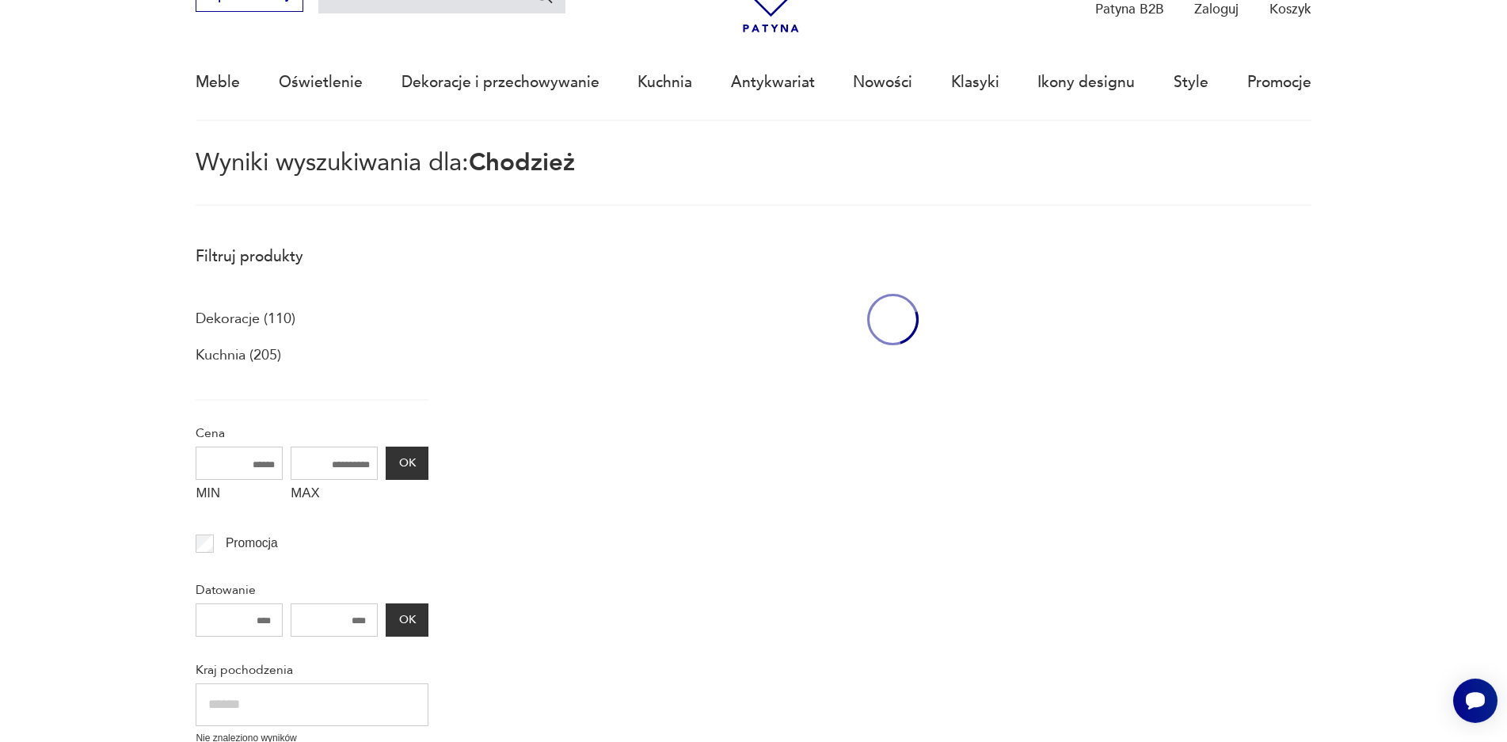
scroll to position [91, 0]
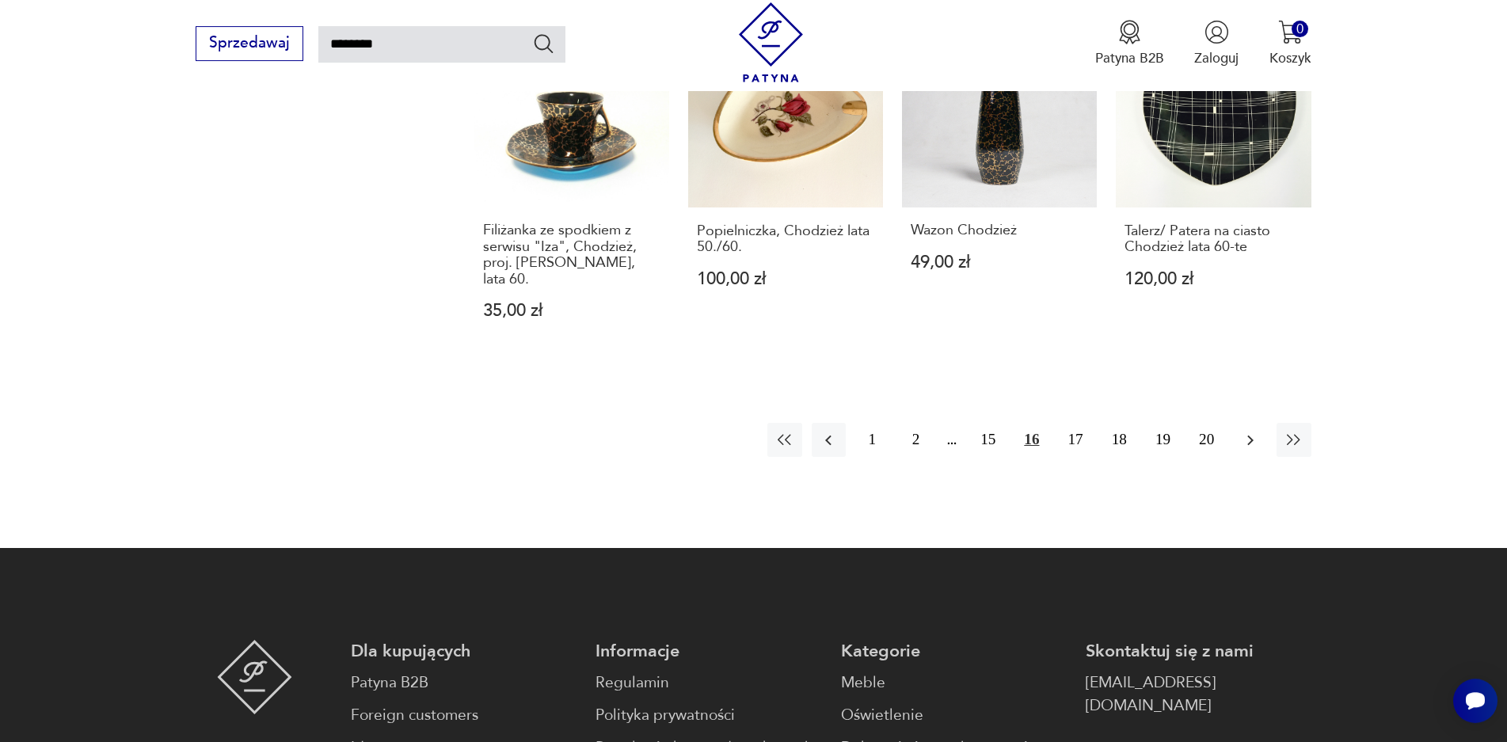
click at [1255, 431] on icon "button" at bounding box center [1250, 440] width 19 height 19
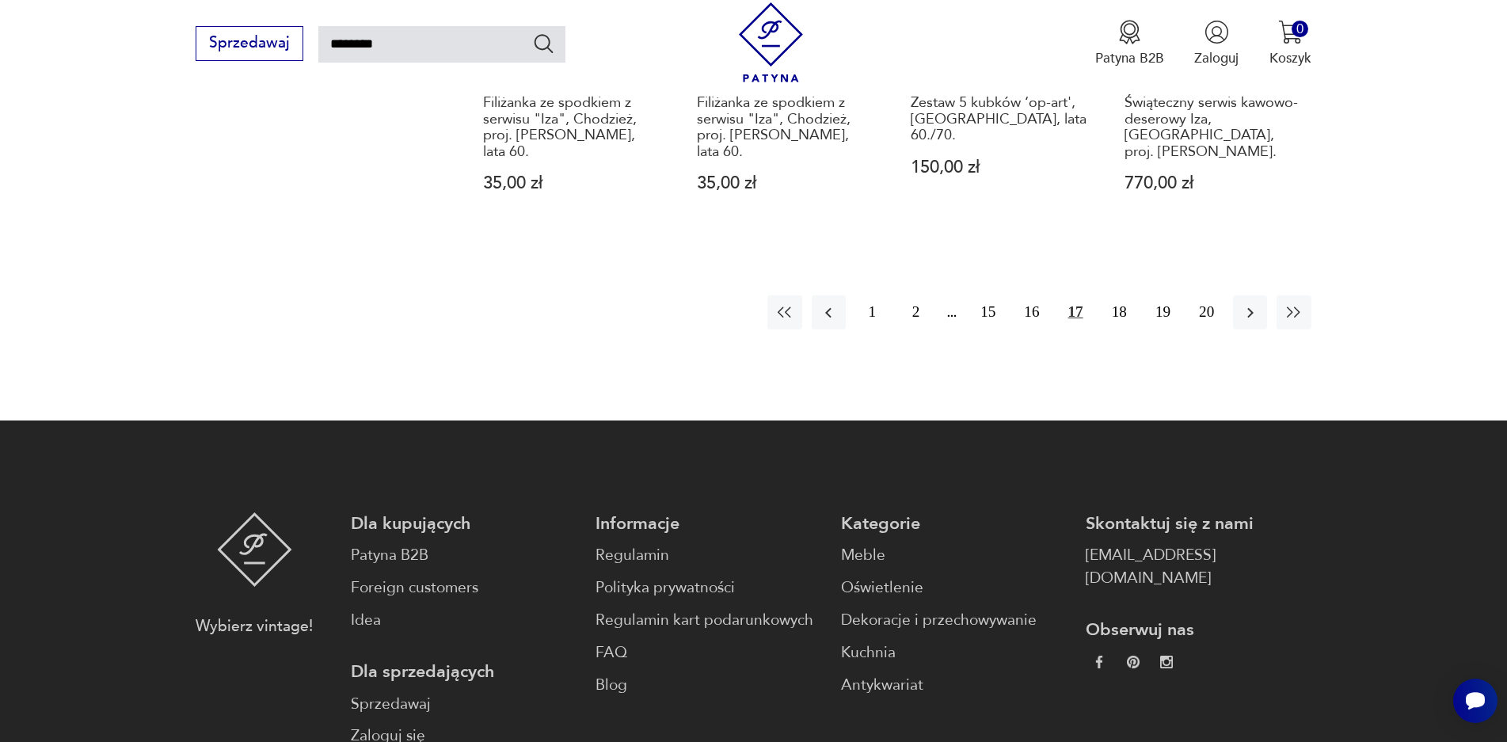
scroll to position [1625, 0]
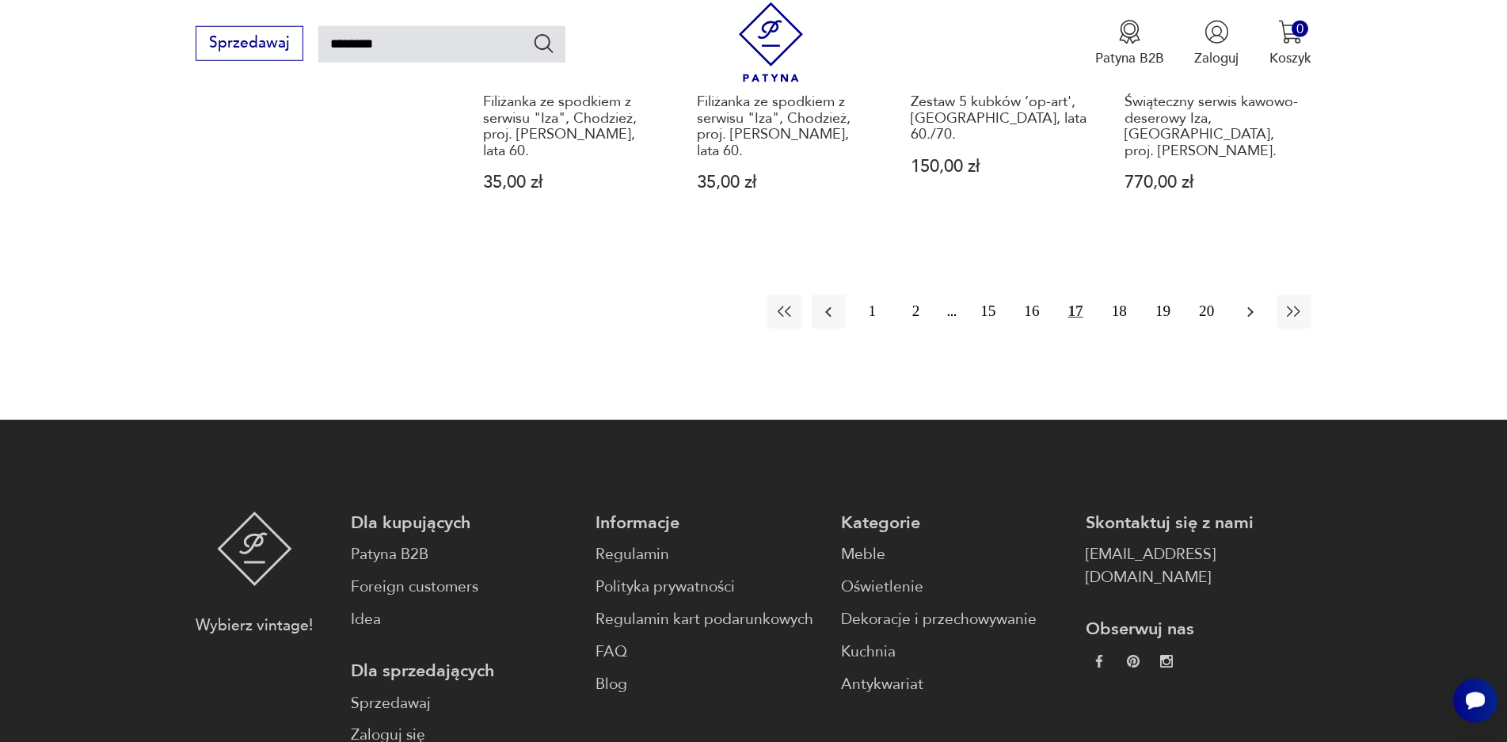
click at [1255, 295] on button "button" at bounding box center [1250, 312] width 34 height 34
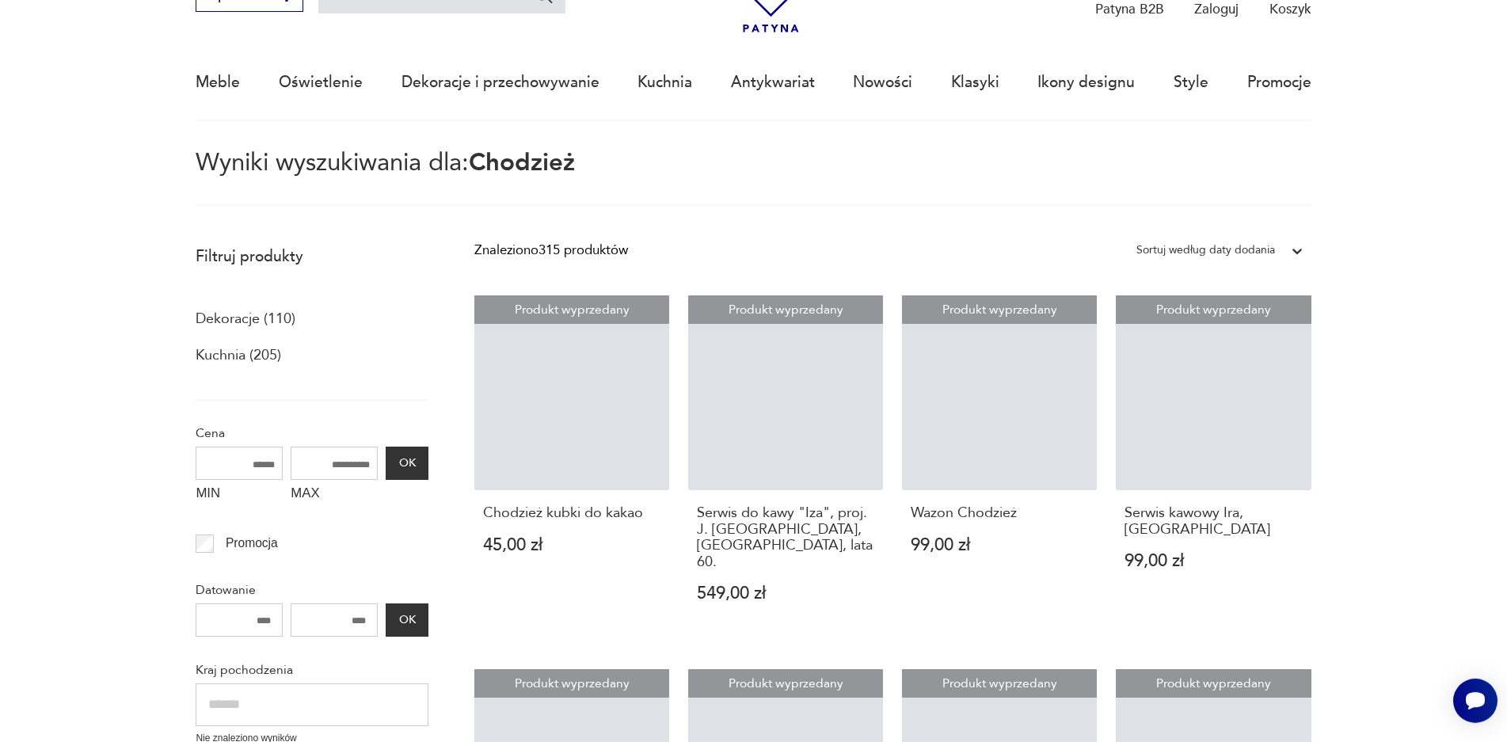
scroll to position [91, 0]
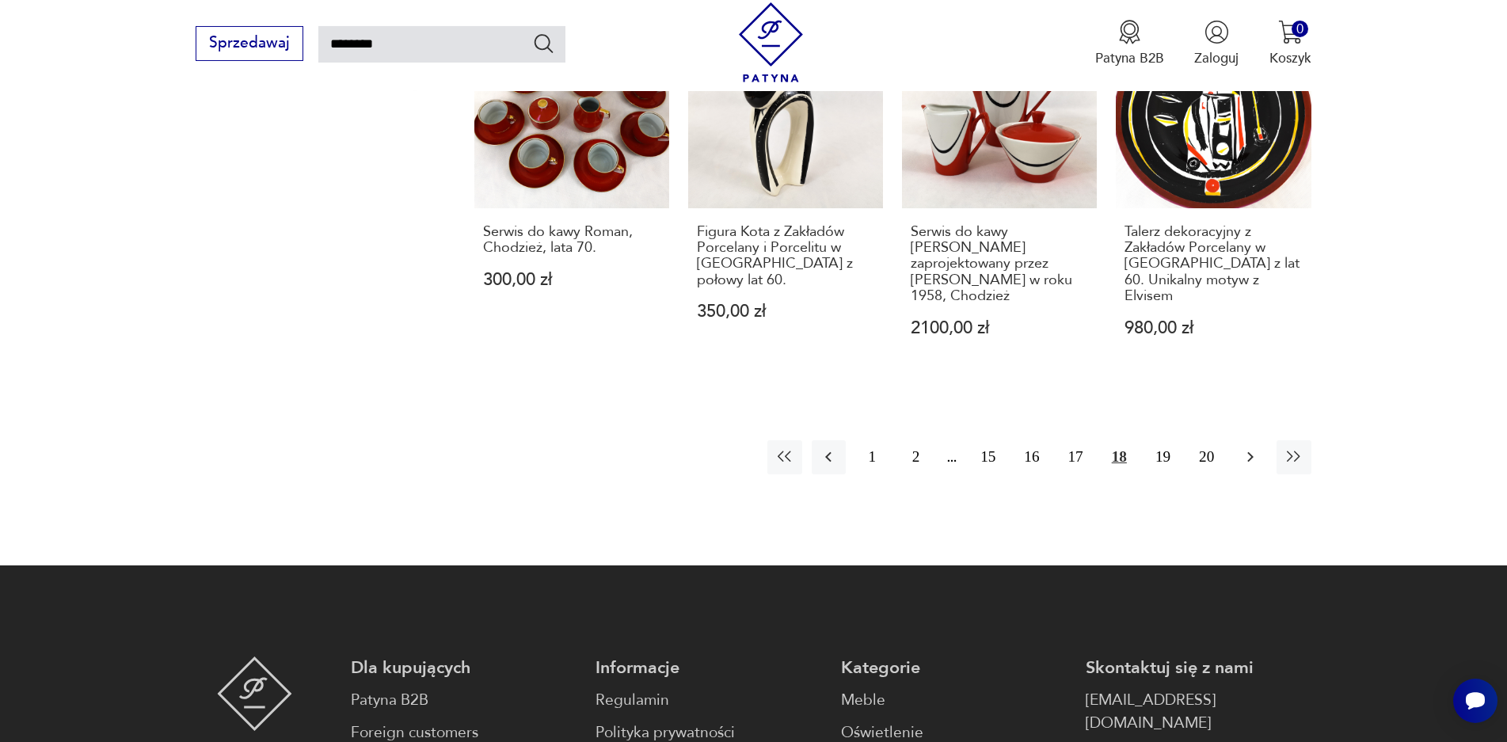
click at [1248, 448] on icon "button" at bounding box center [1250, 457] width 19 height 19
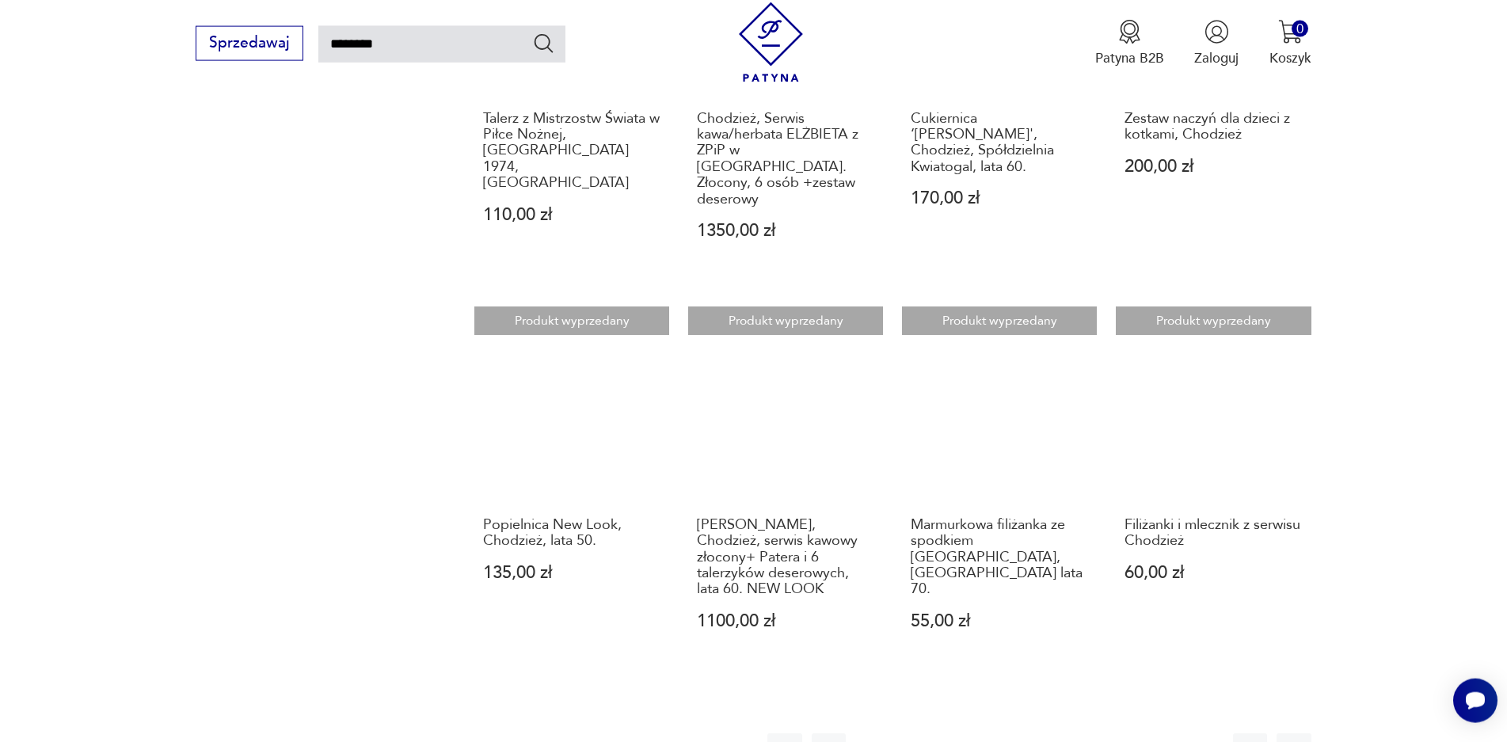
scroll to position [1302, 0]
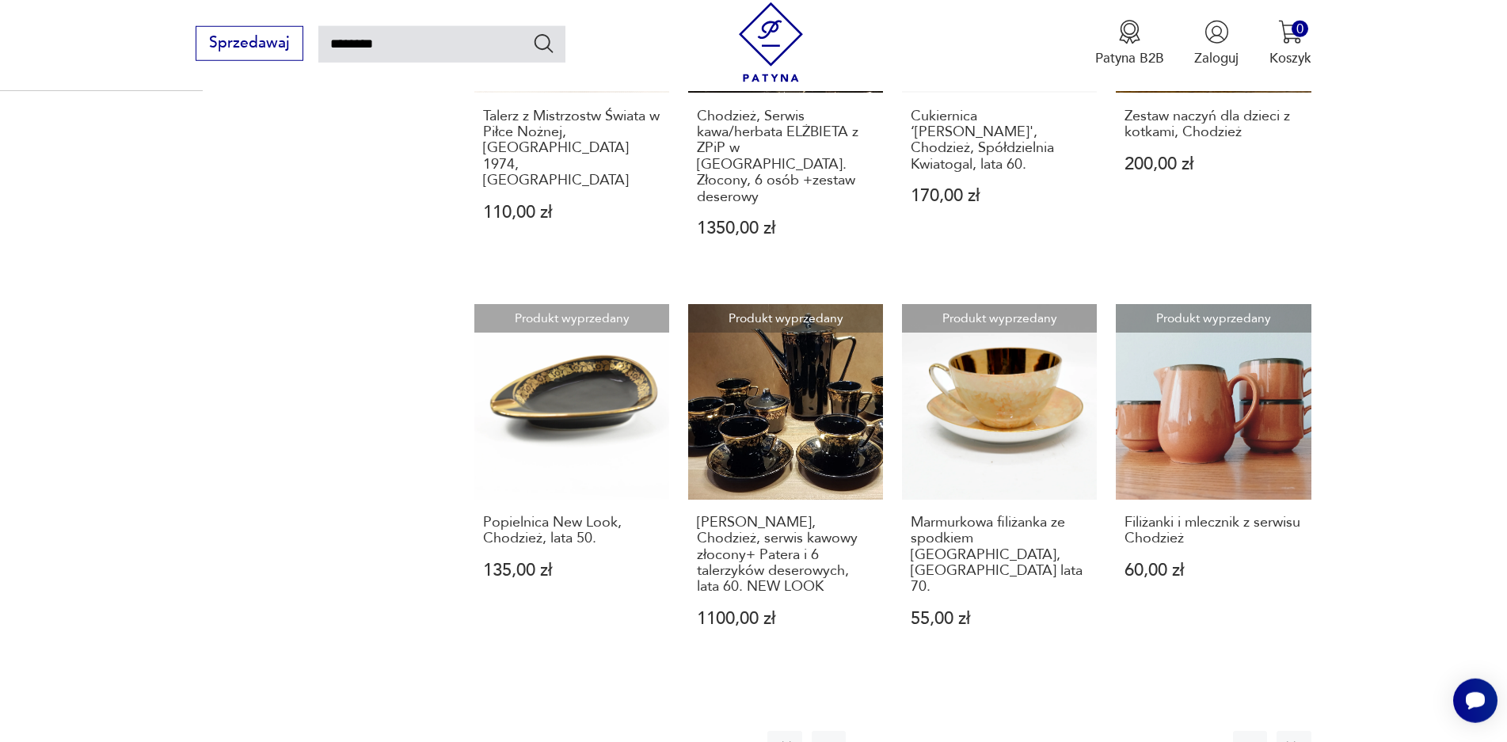
drag, startPoint x: 1259, startPoint y: 669, endPoint x: 1263, endPoint y: 628, distance: 41.4
click at [1258, 738] on icon "button" at bounding box center [1250, 747] width 19 height 19
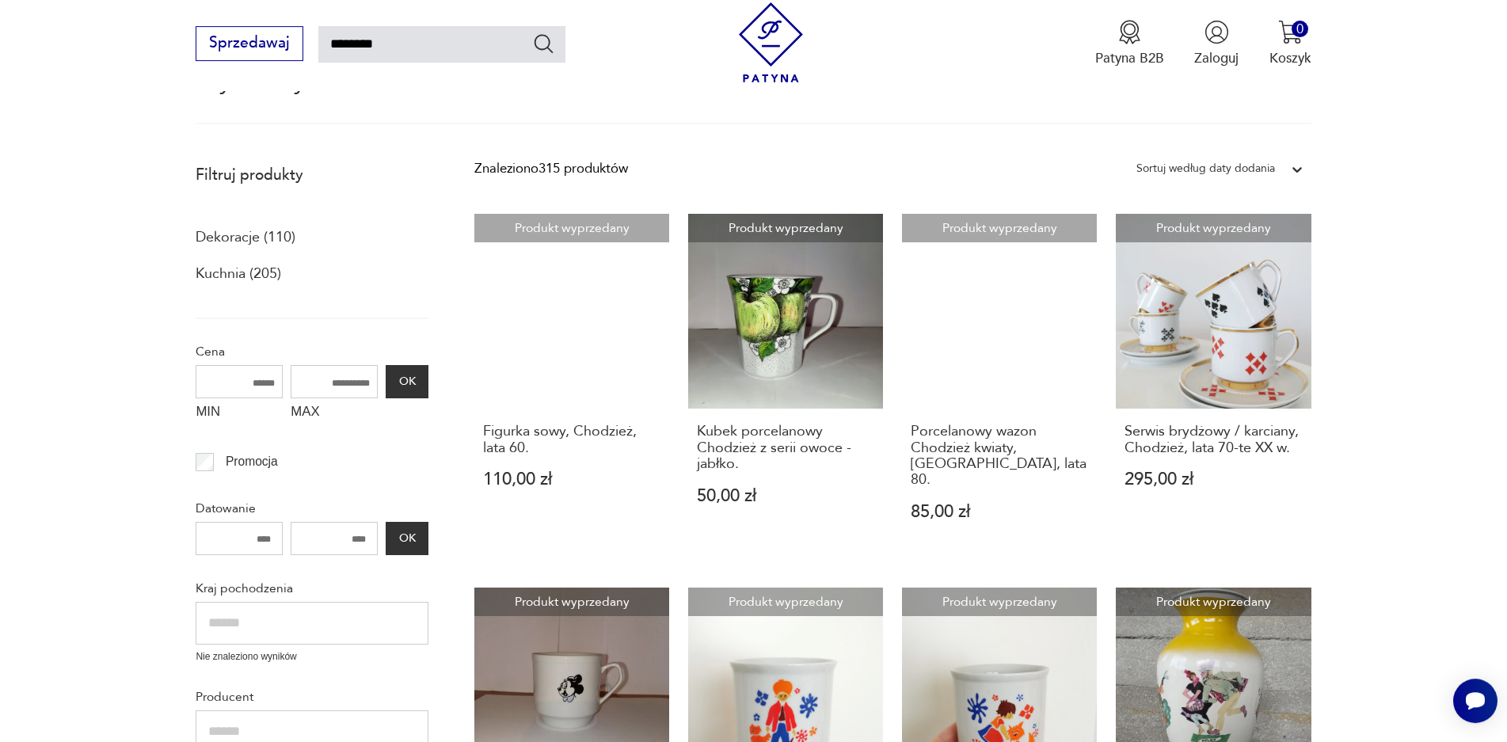
scroll to position [173, 0]
